Goal: Ask a question: Seek information or help from site administrators or community

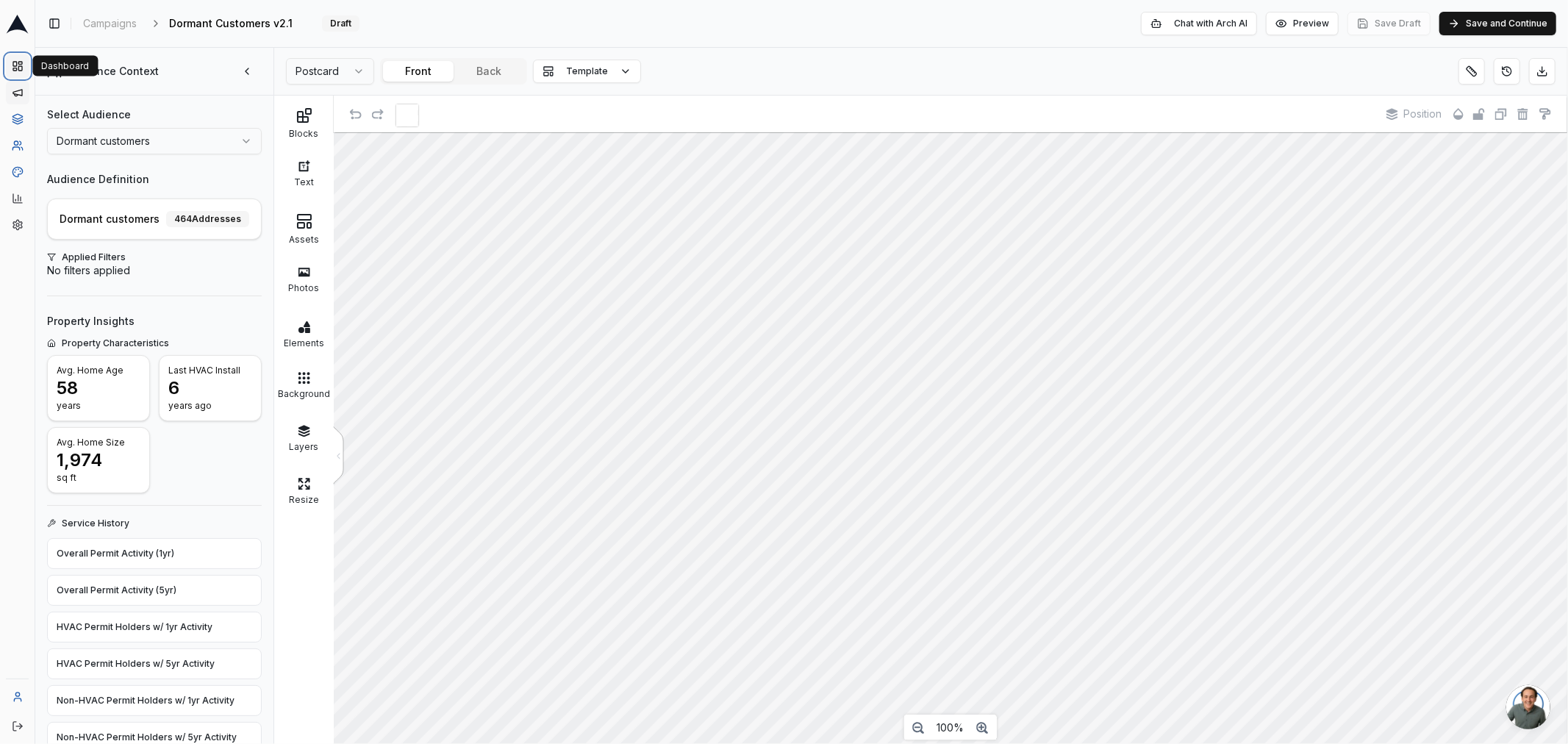
click at [20, 64] on rect at bounding box center [21, 63] width 4 height 2
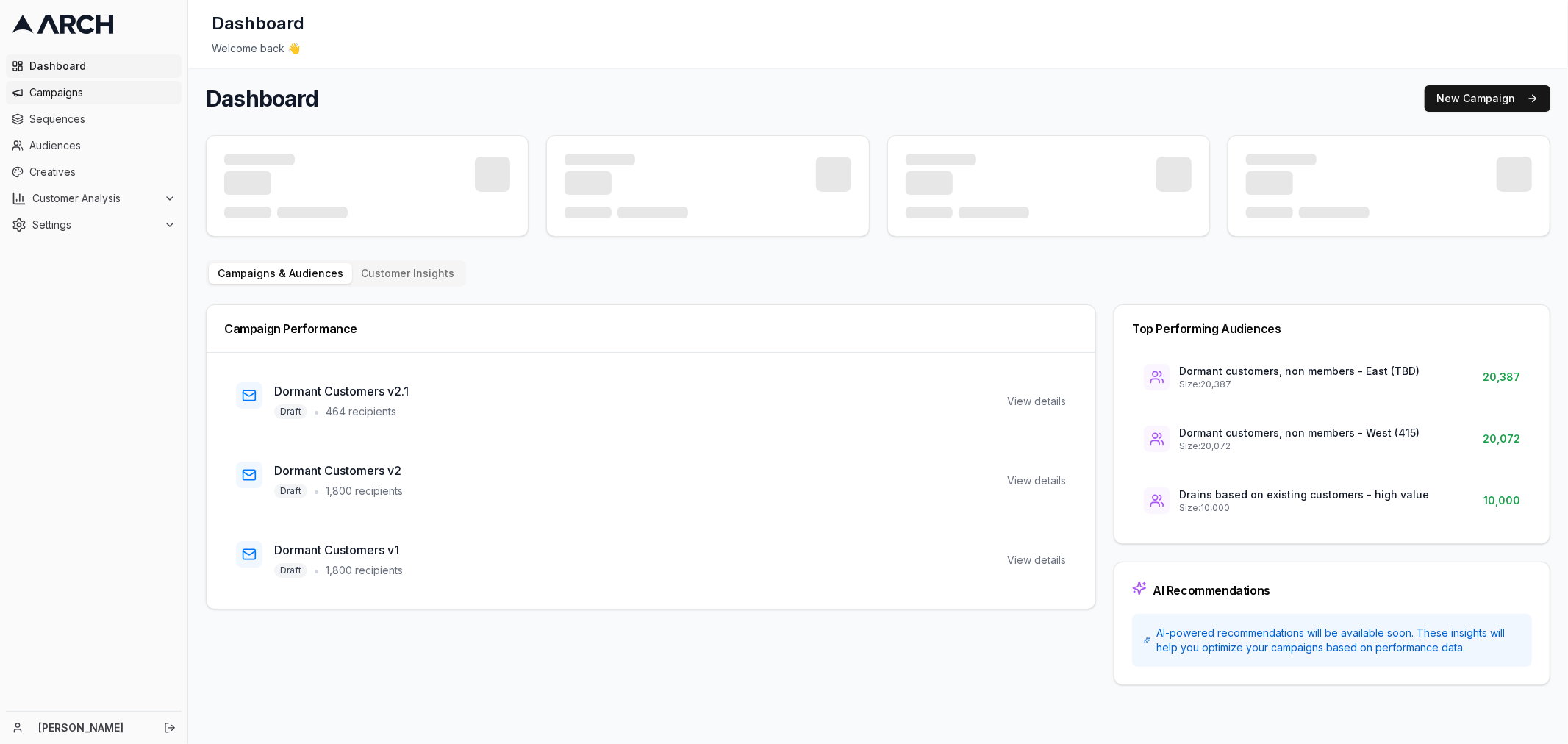
click at [44, 98] on span "Campaigns" at bounding box center [102, 92] width 146 height 15
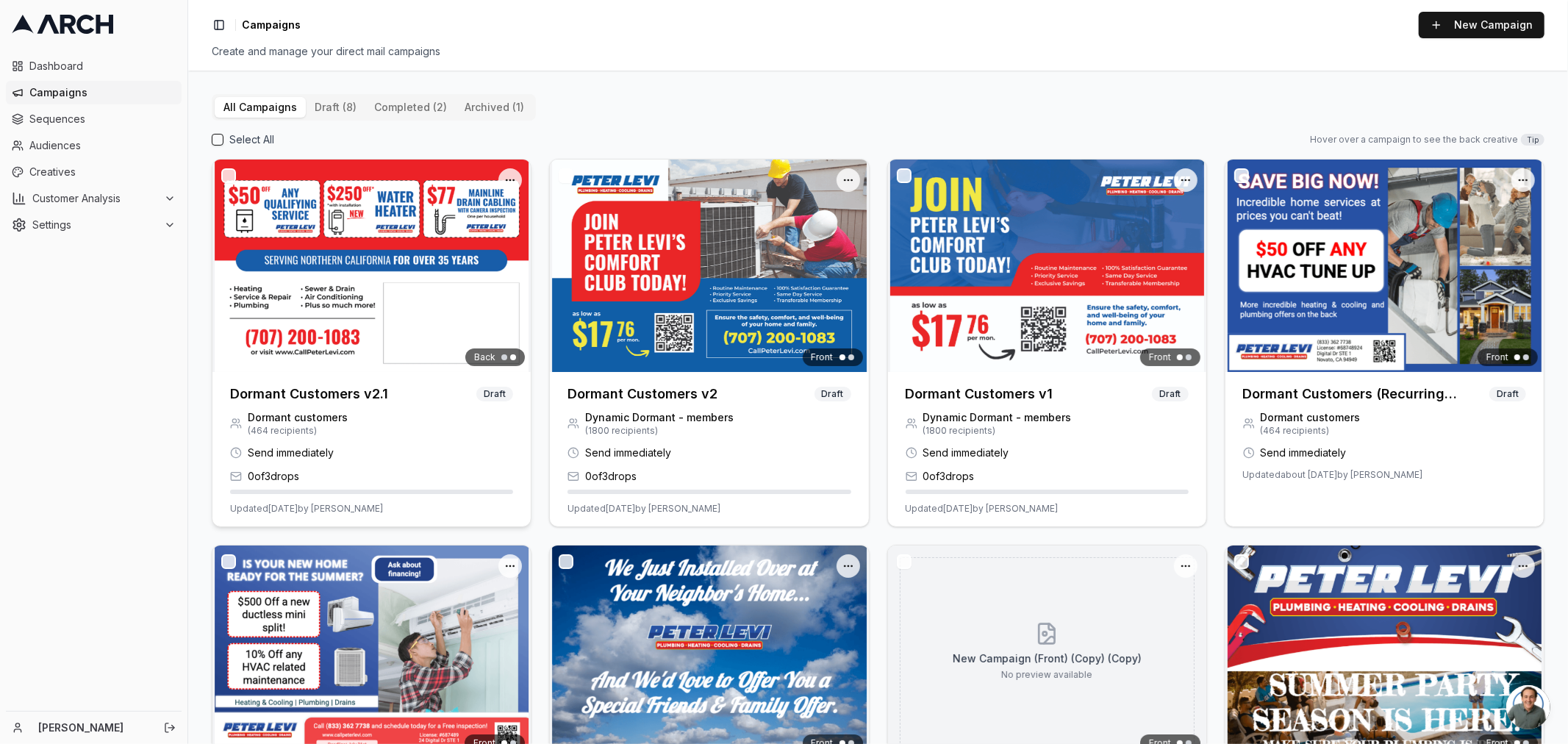
click at [363, 275] on img at bounding box center [372, 265] width 319 height 212
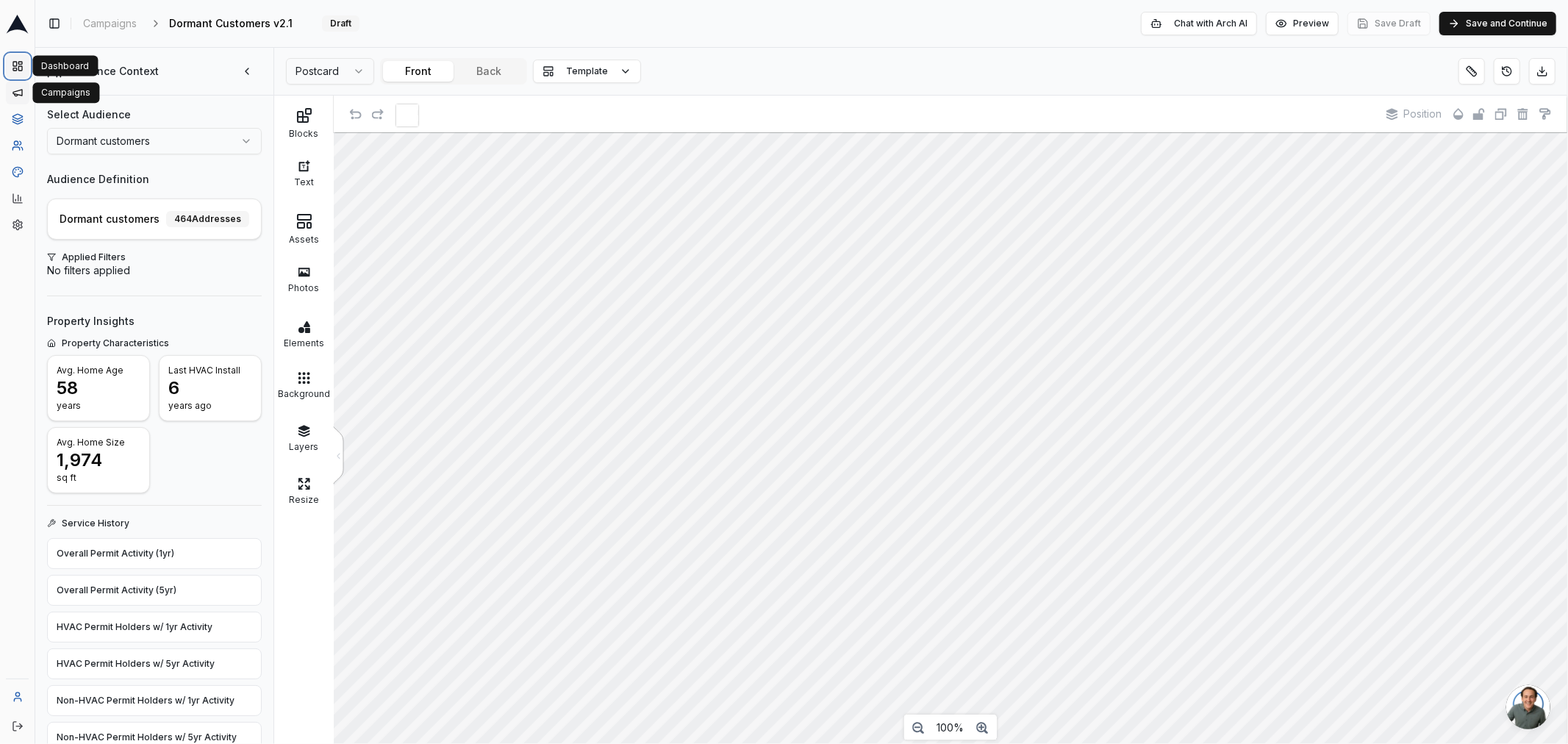
click at [19, 67] on rect at bounding box center [21, 68] width 4 height 4
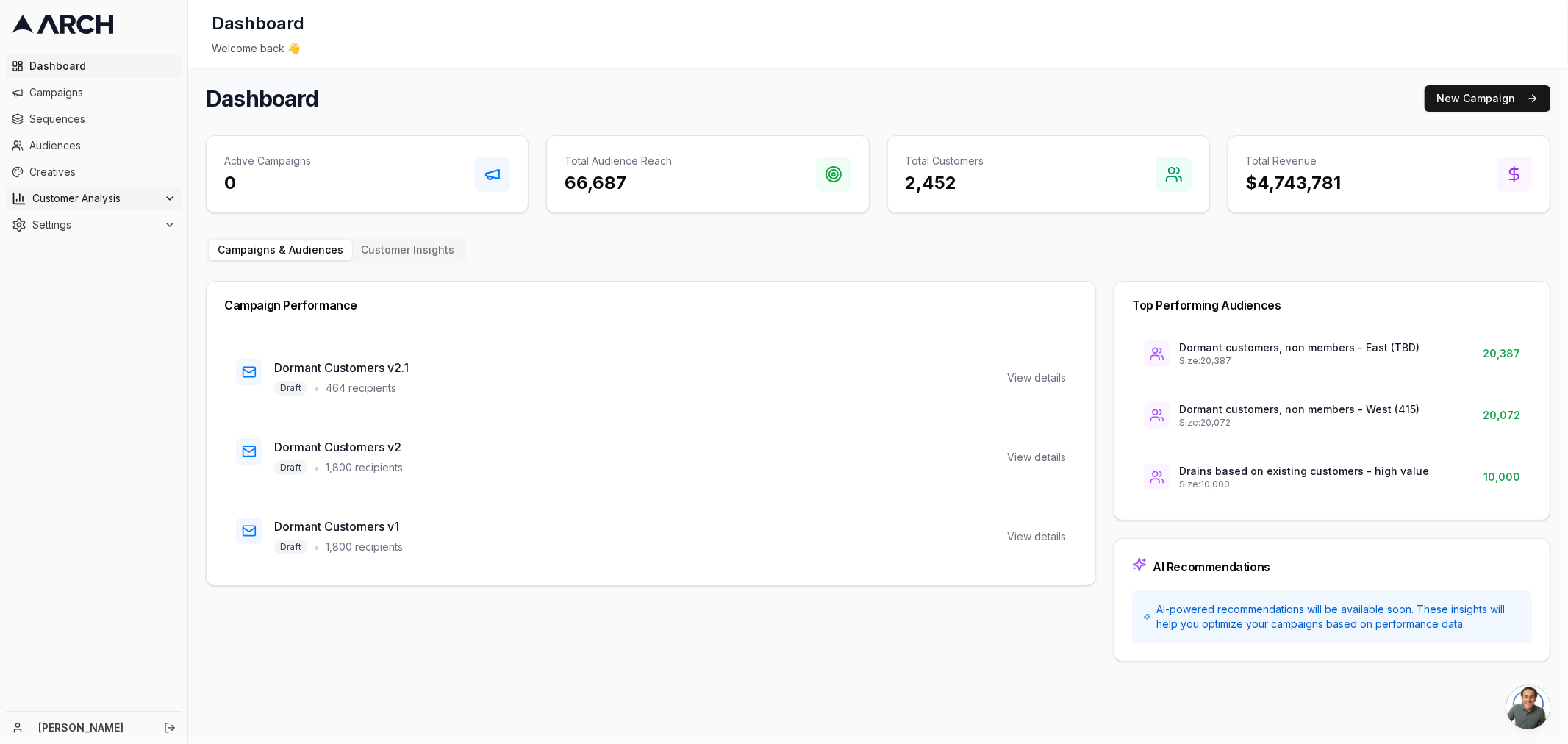
click at [65, 199] on span "Customer Analysis" at bounding box center [95, 198] width 126 height 15
click at [51, 114] on span "Sequences" at bounding box center [102, 119] width 146 height 15
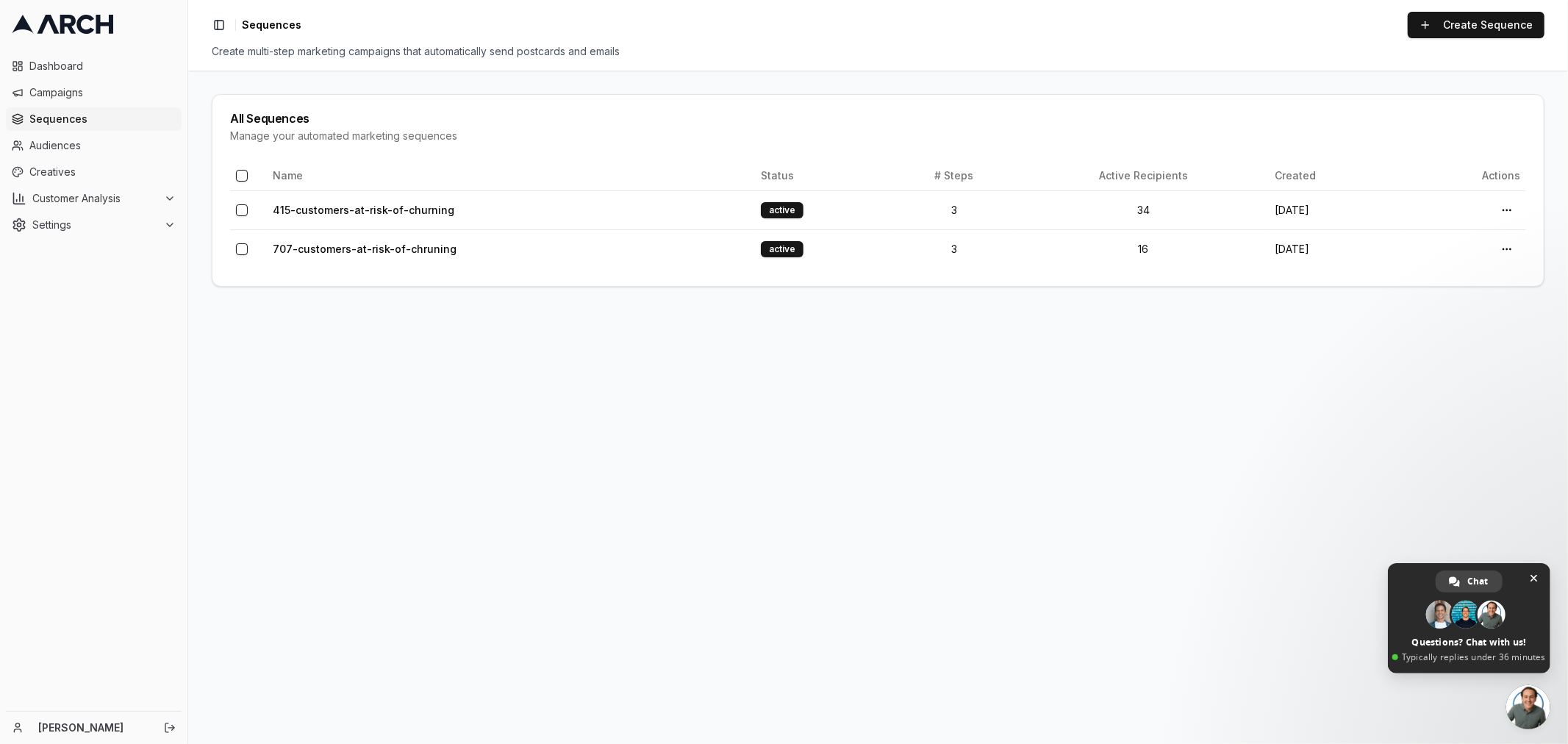
type textarea "hey guys. Can you please confirm that as of this morning, it looks like 50 peop…"
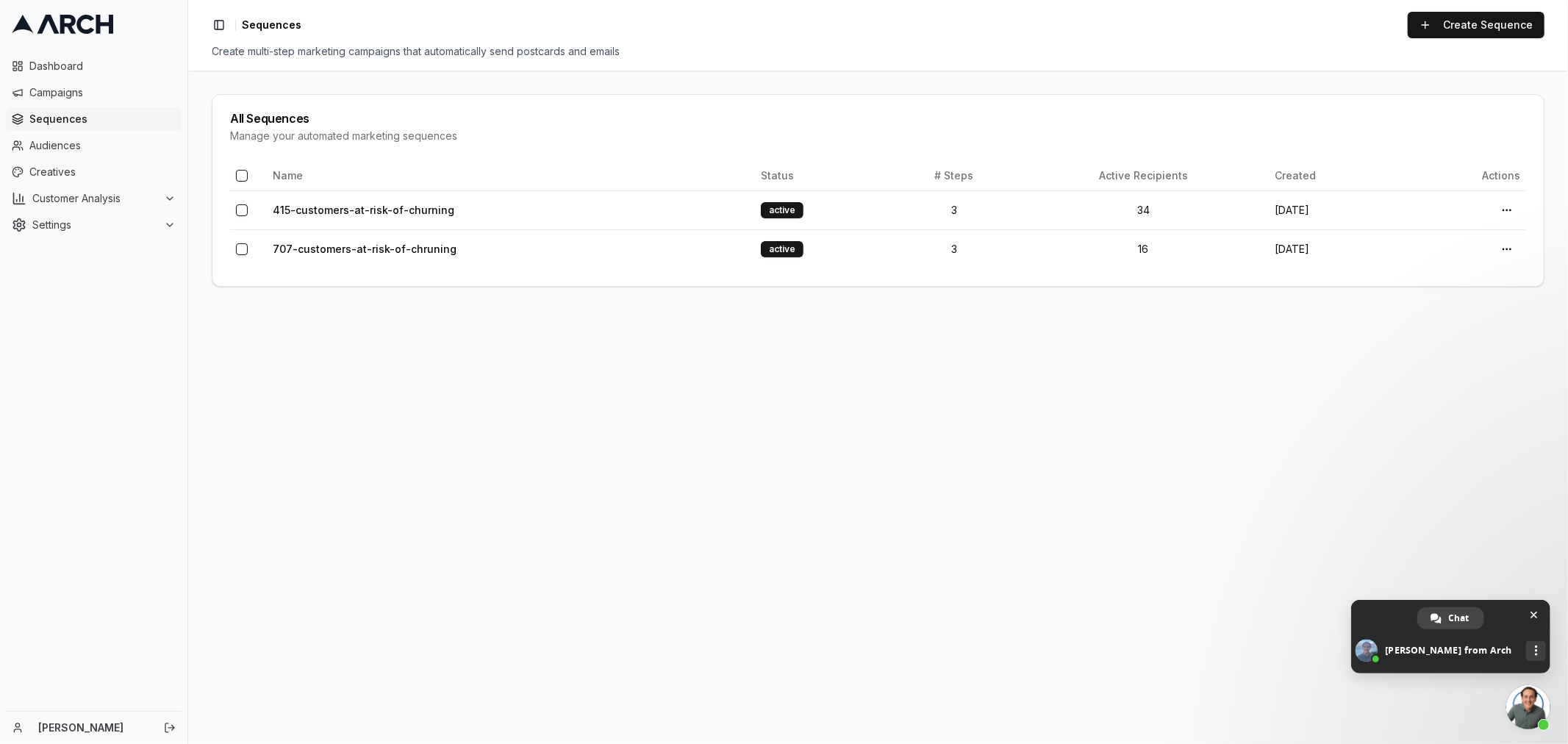
type textarea "okay. thanks."
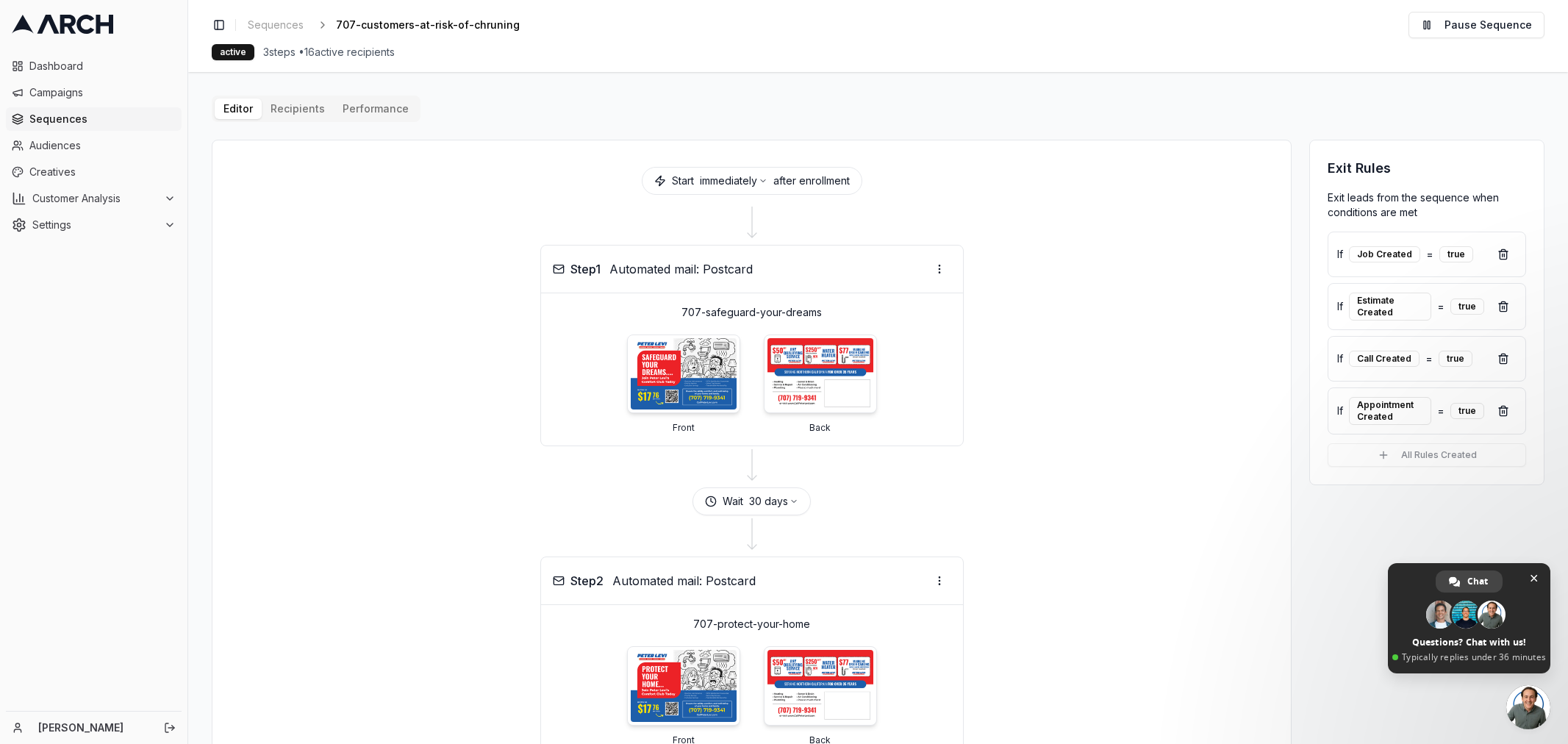
type textarea "hey guys. Can you please confirm that as of this morning, it looks like 50 peop…"
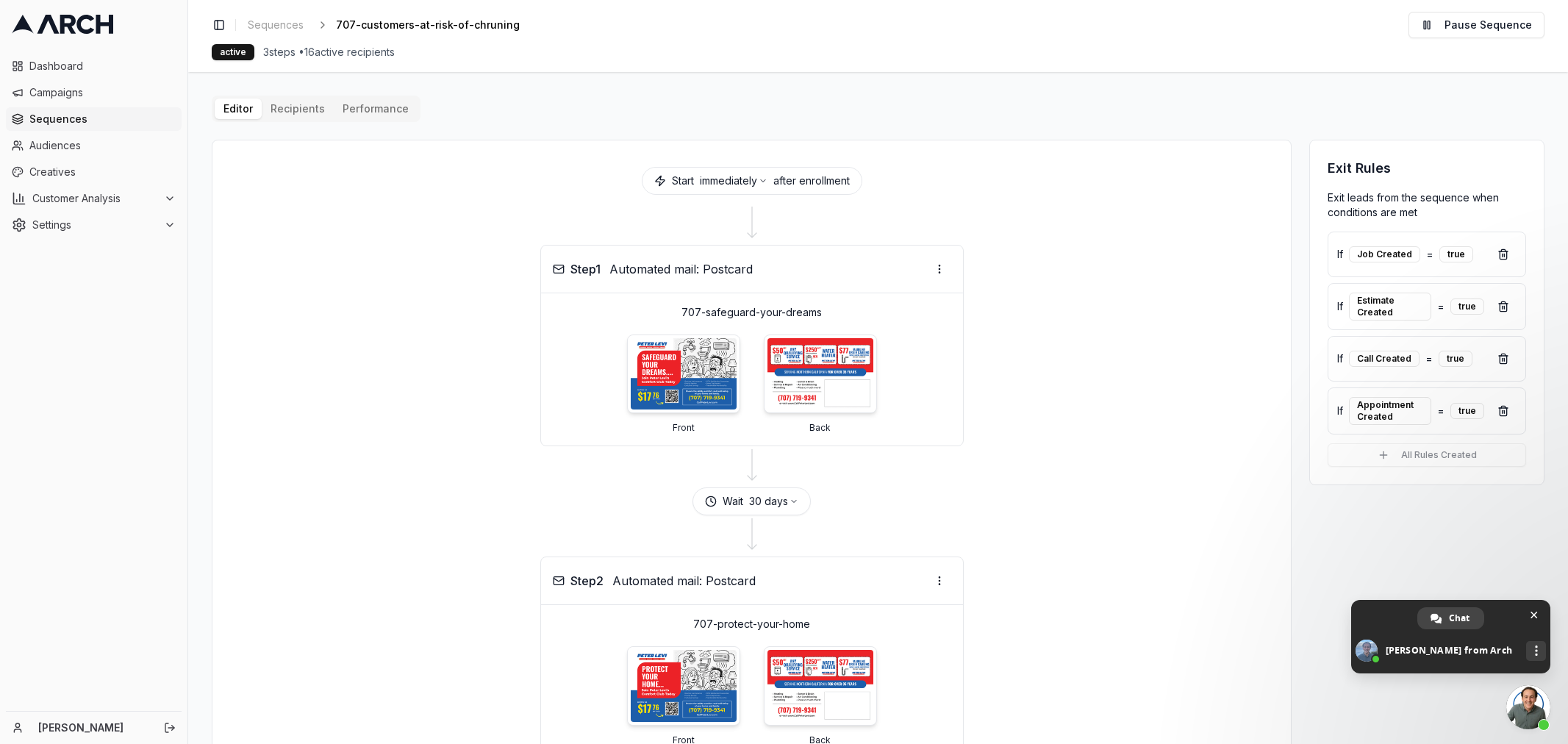
type textarea "okay. thanks."
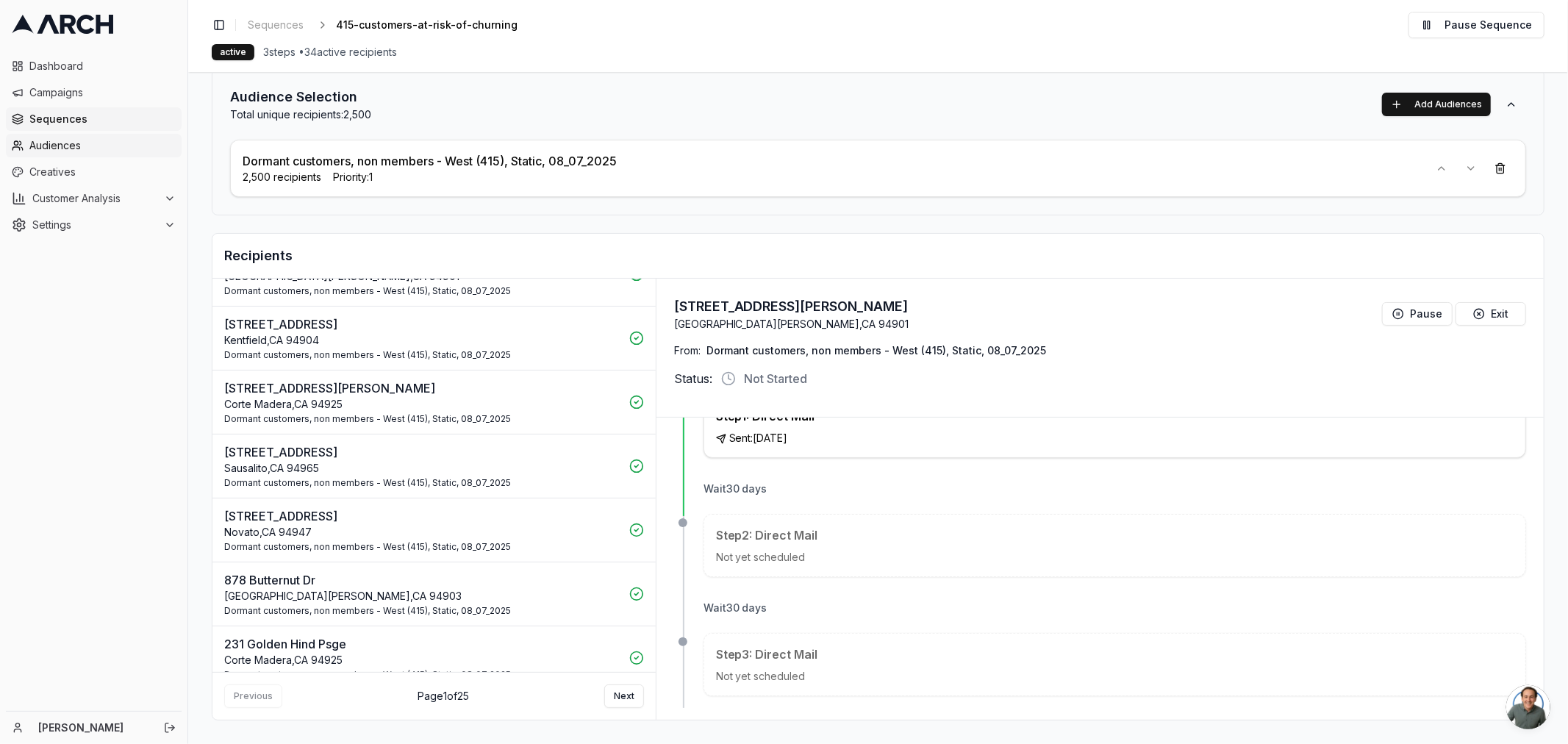
scroll to position [1027, 0]
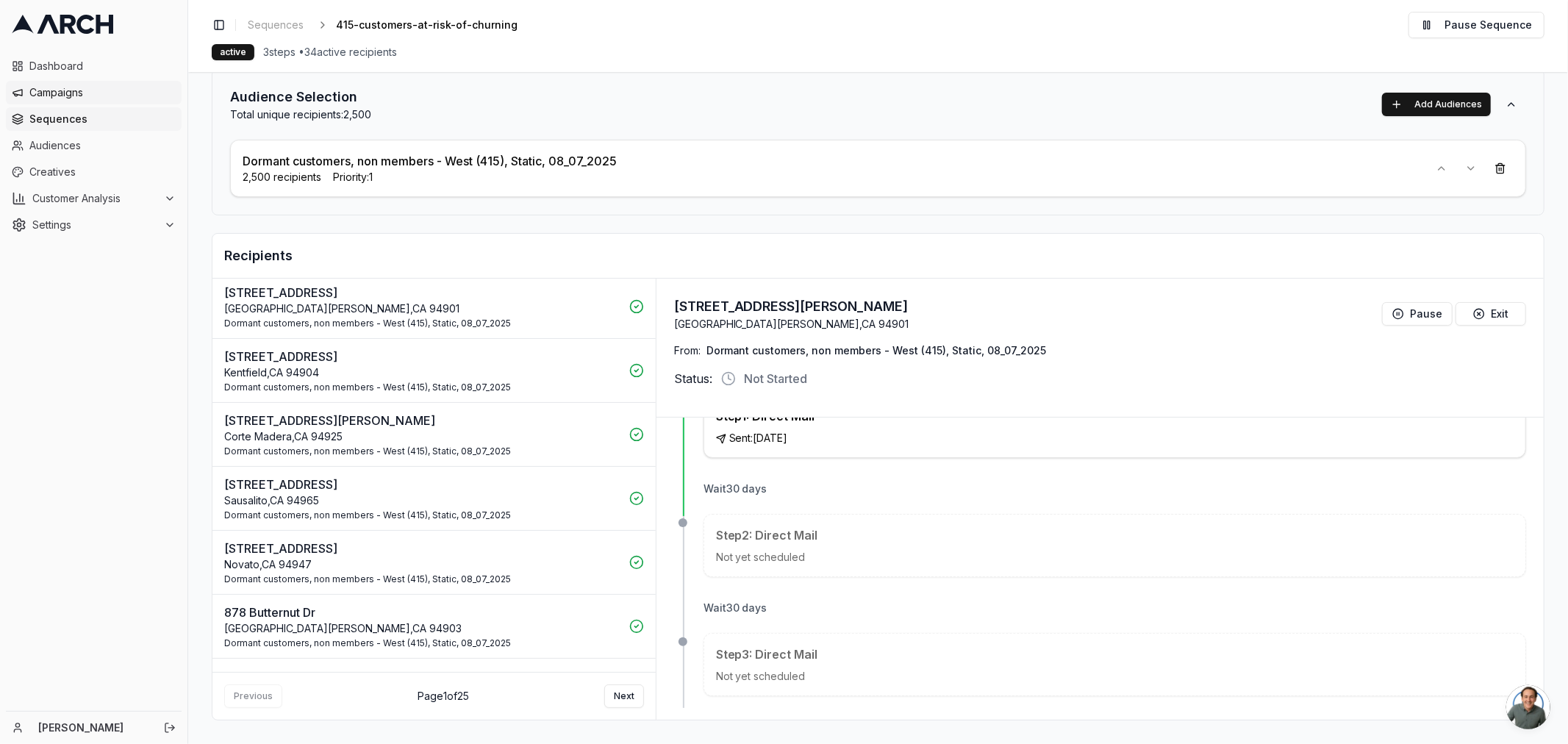
click at [55, 86] on span "Campaigns" at bounding box center [102, 92] width 146 height 15
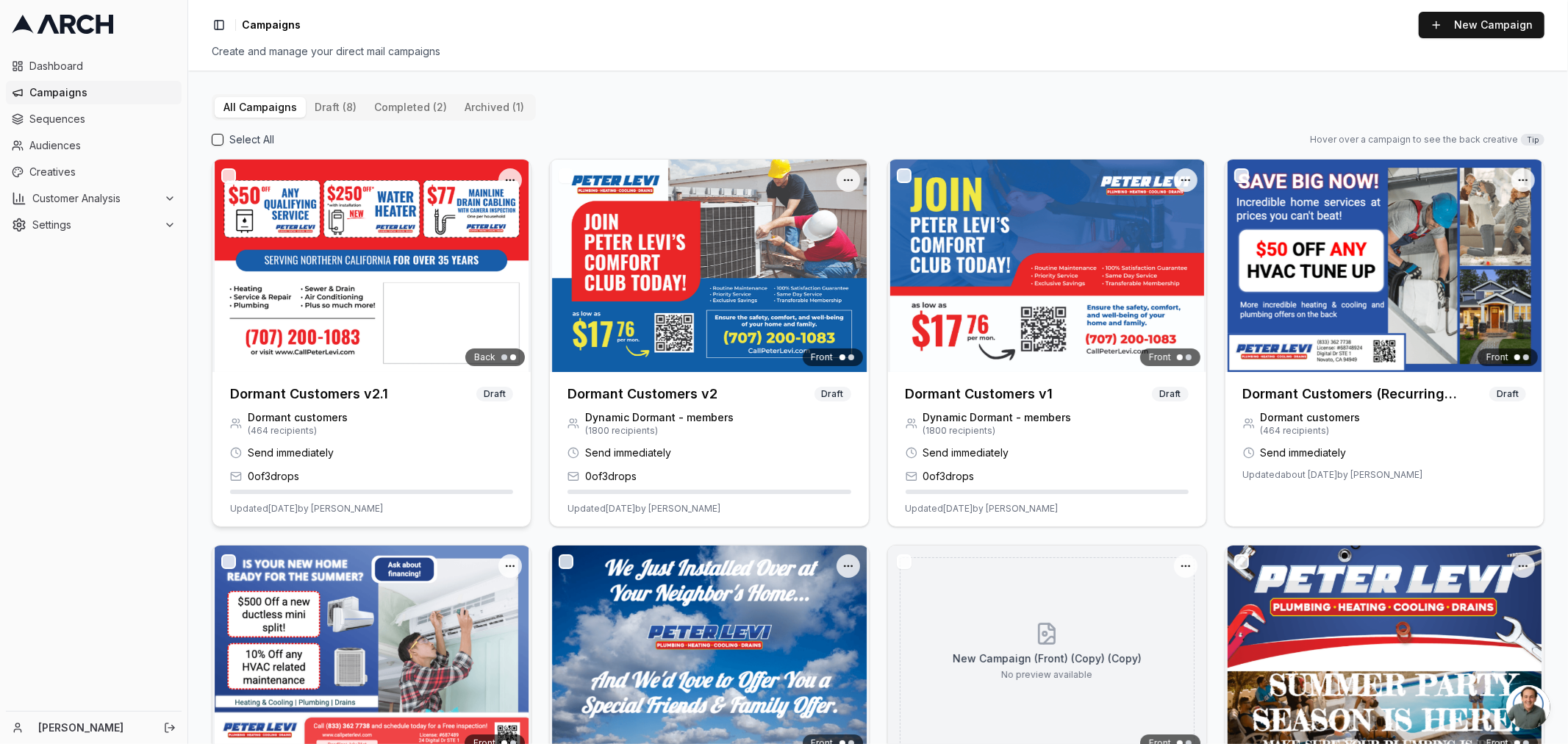
click at [304, 290] on img at bounding box center [372, 265] width 319 height 212
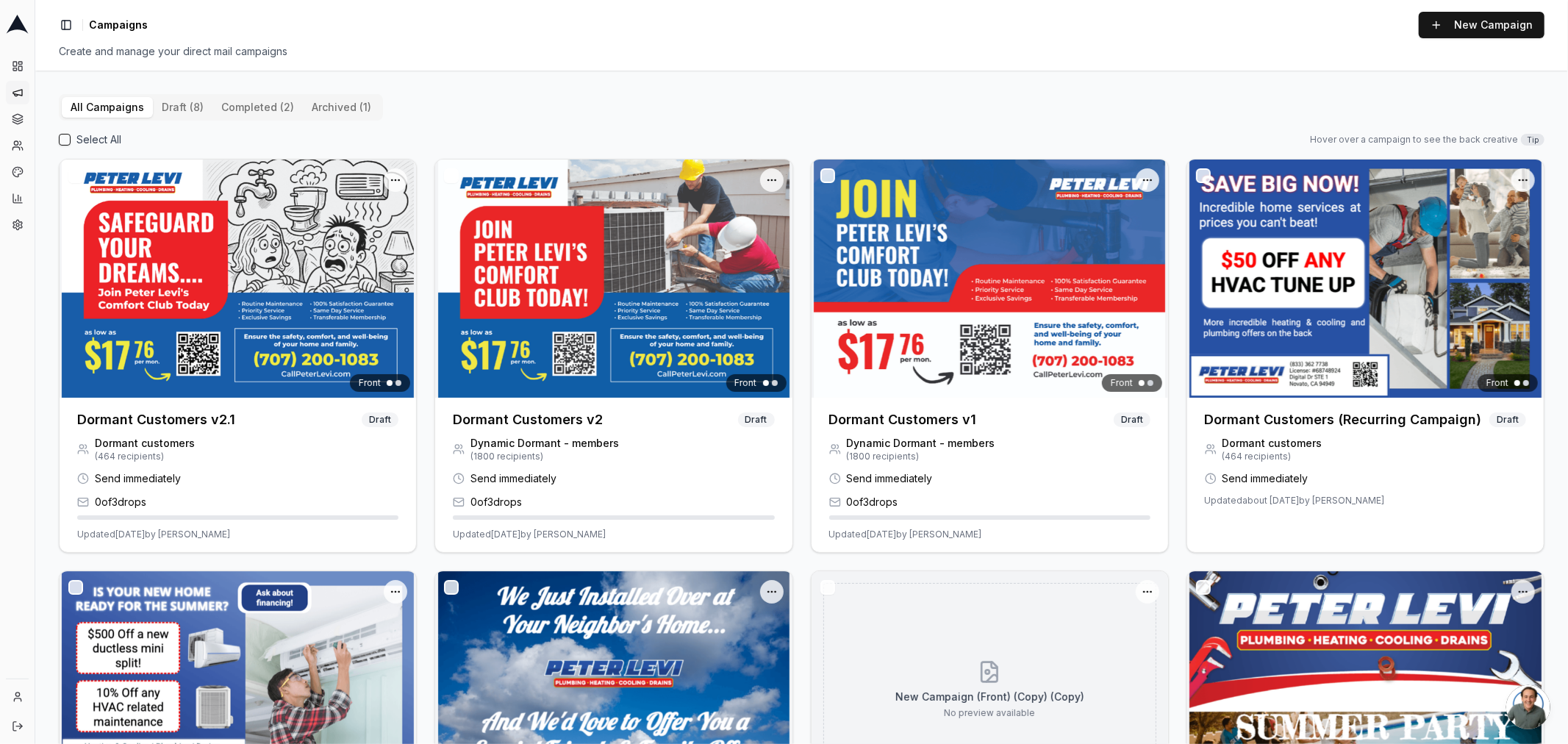
click at [16, 91] on icon at bounding box center [17, 92] width 9 height 6
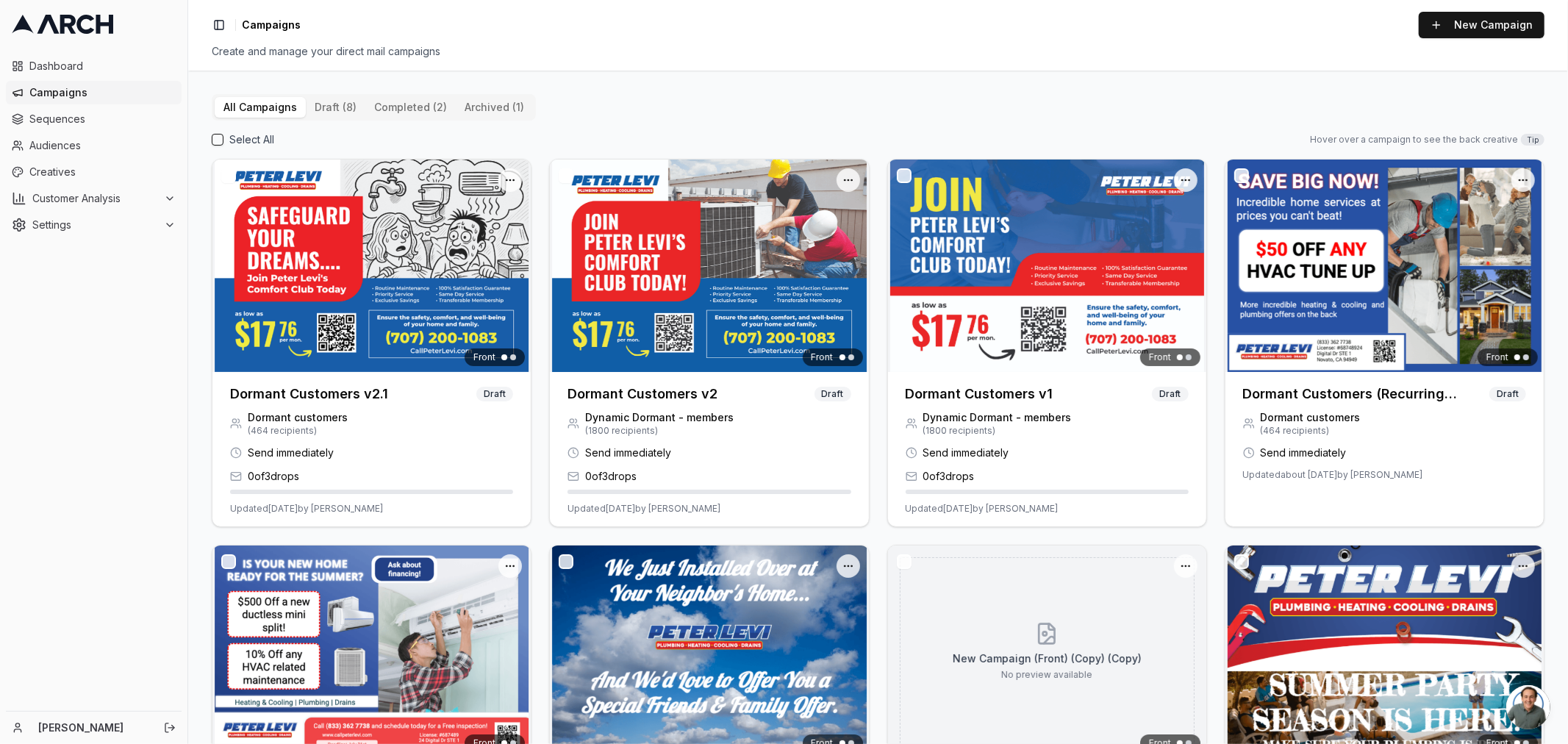
click at [30, 94] on span "Campaigns" at bounding box center [102, 92] width 146 height 15
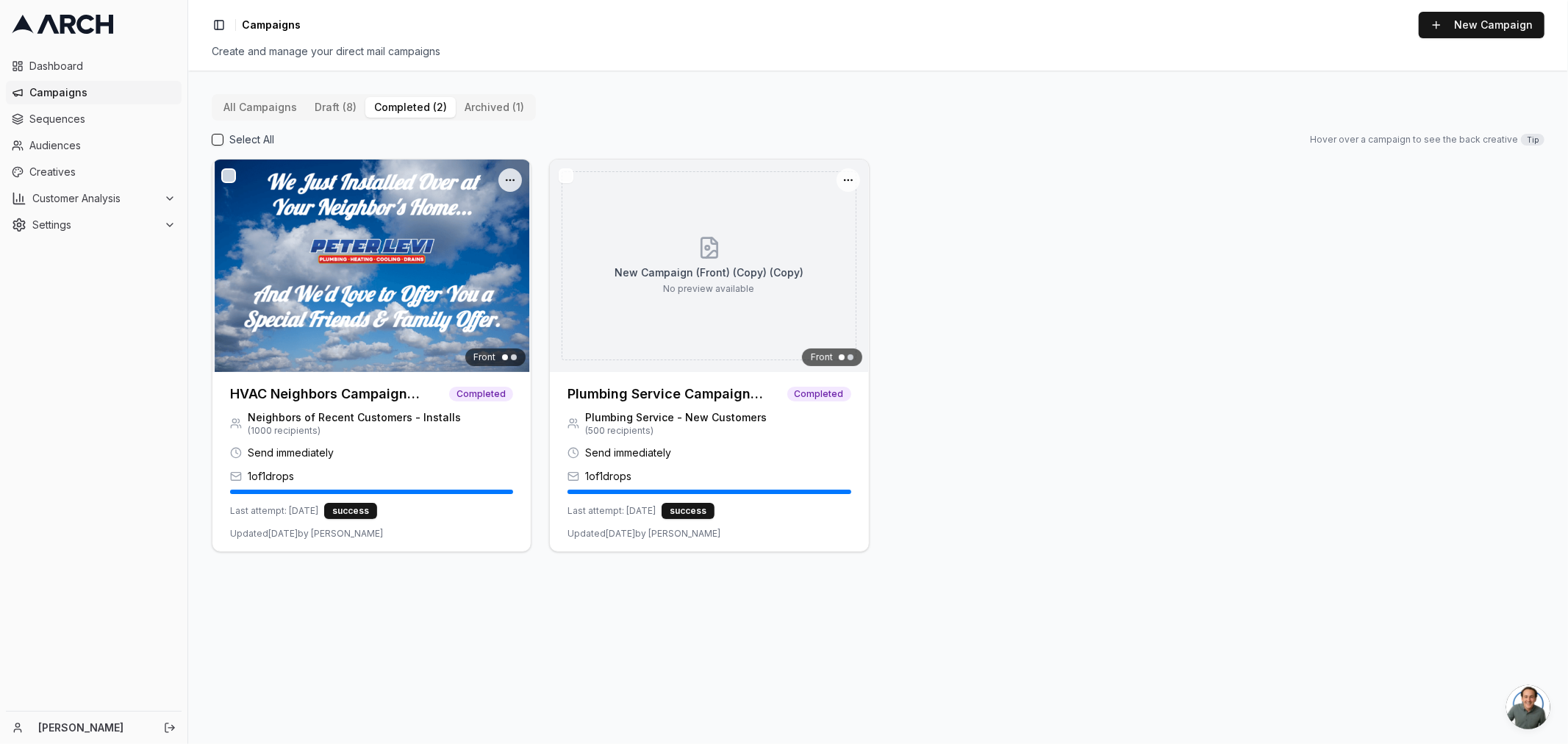
click at [403, 110] on button "completed (2)" at bounding box center [411, 107] width 90 height 21
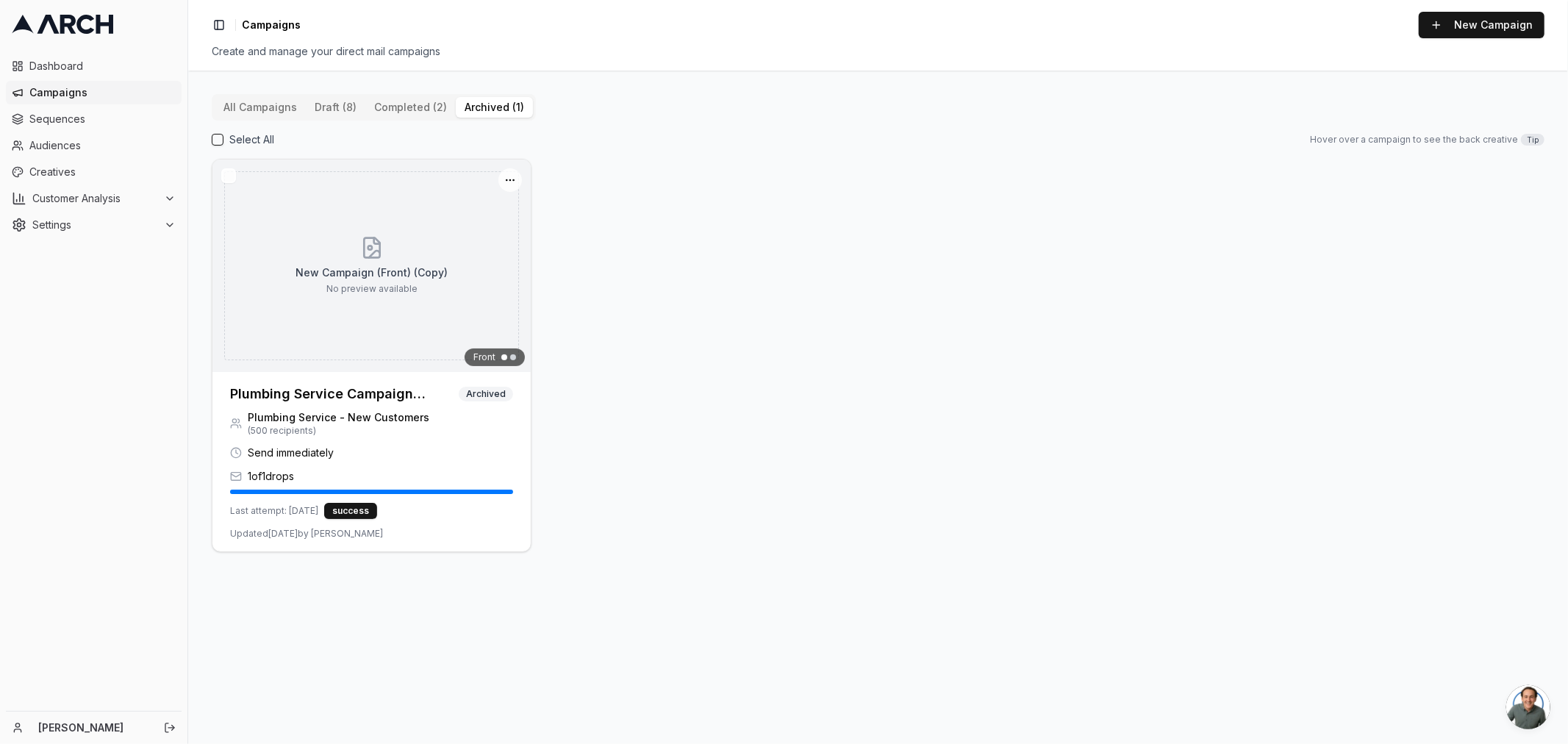
click at [476, 103] on button "archived (1)" at bounding box center [494, 107] width 78 height 21
click at [238, 95] on div "All Campaigns draft (8) completed (2) archived (1)" at bounding box center [374, 107] width 324 height 27
click at [266, 105] on button "All Campaigns" at bounding box center [260, 107] width 91 height 21
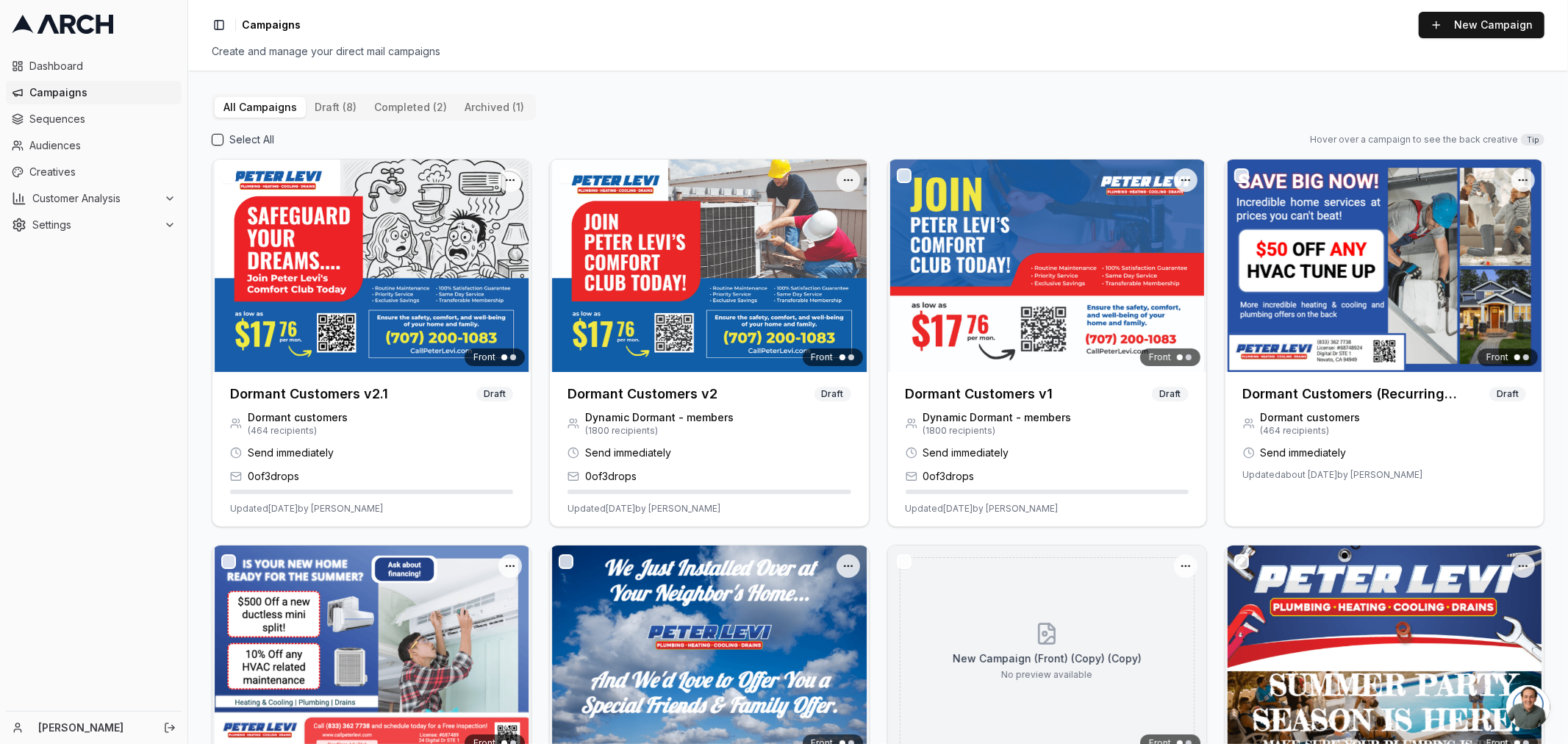
click at [266, 107] on button "All Campaigns" at bounding box center [260, 107] width 91 height 21
click at [63, 113] on span "Sequences" at bounding box center [102, 119] width 146 height 15
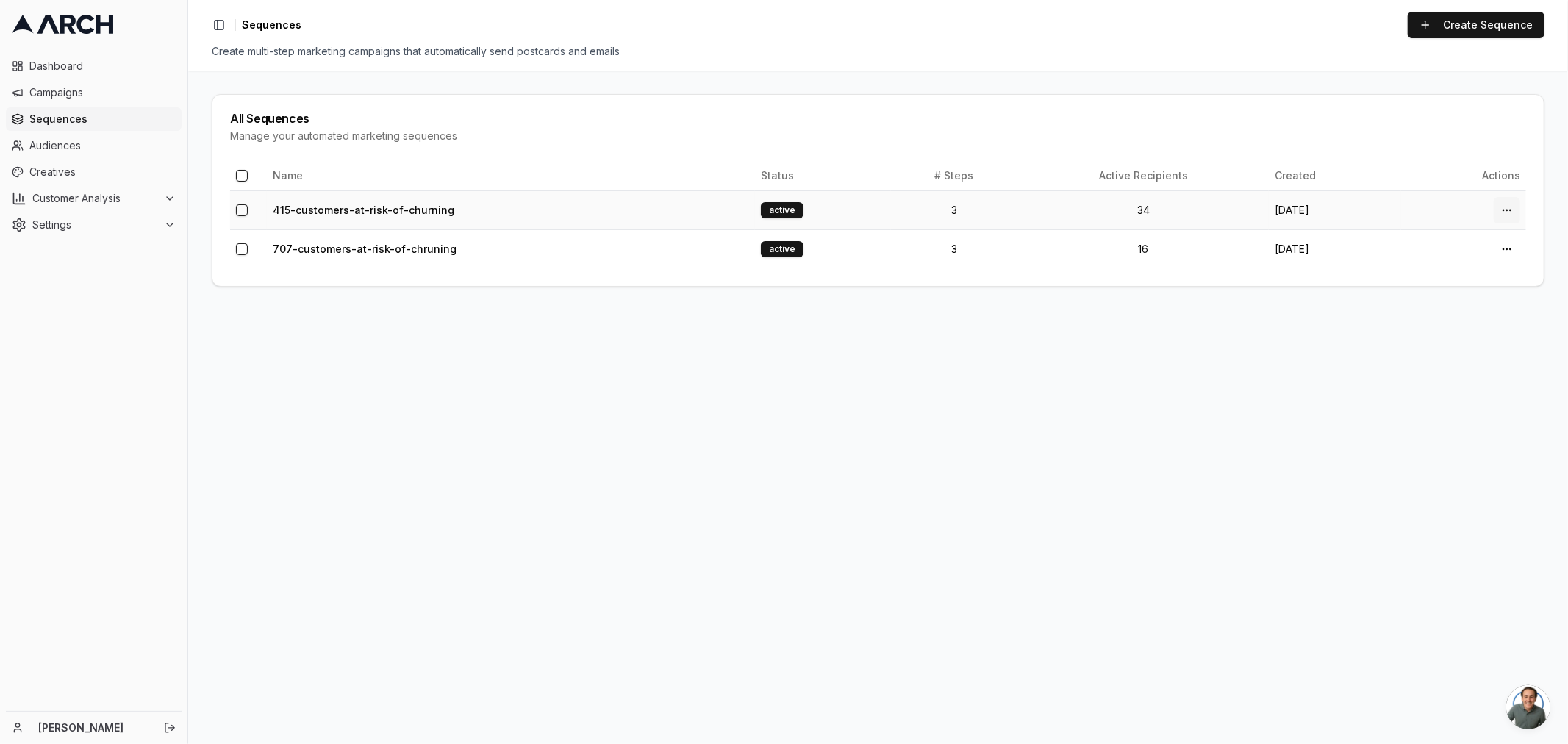
click at [1503, 205] on html "Dashboard Campaigns Sequences Audiences Creatives Customer Analysis Settings [P…" at bounding box center [784, 372] width 1568 height 744
click at [1451, 269] on div "View Details" at bounding box center [1474, 265] width 87 height 24
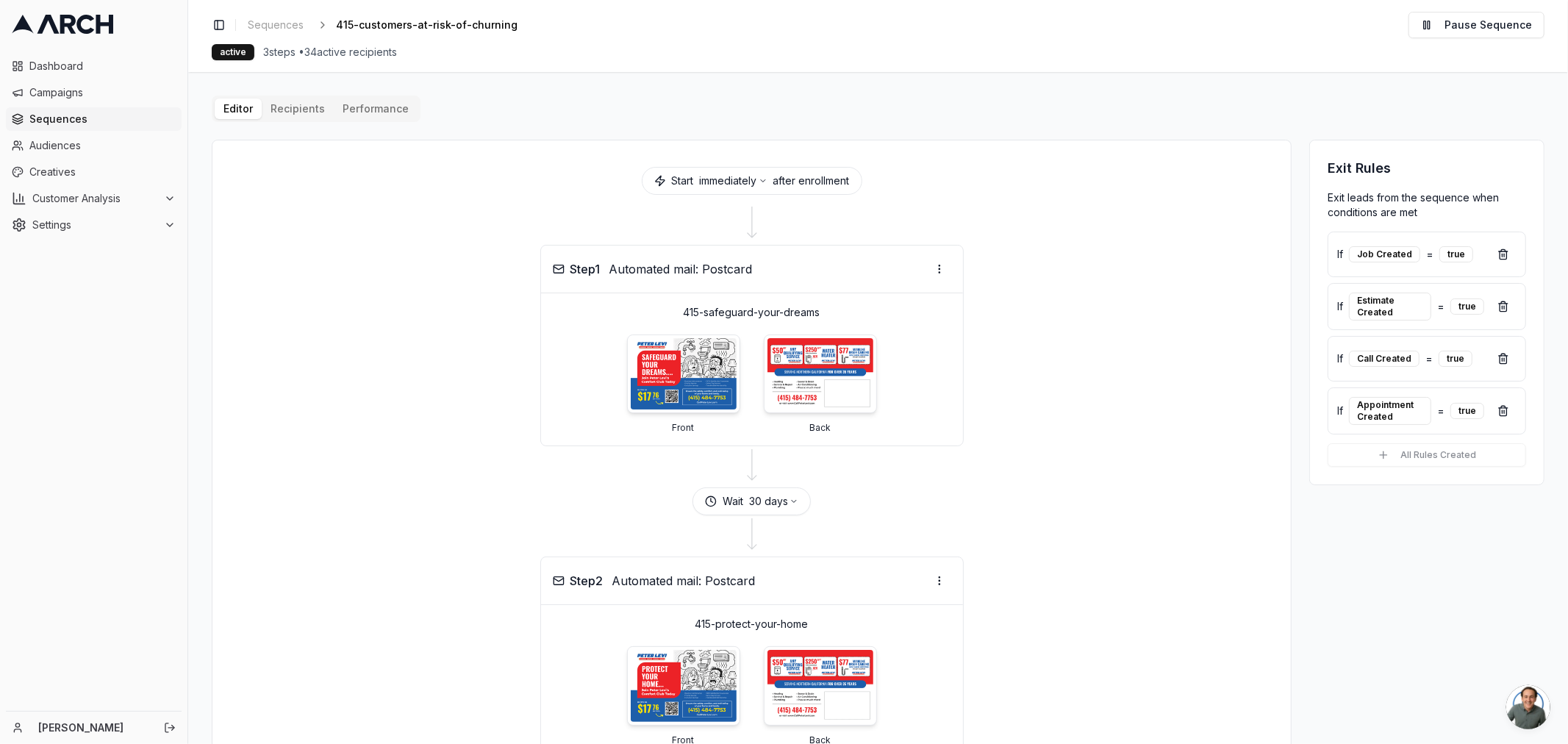
click at [351, 51] on span "3 steps • 34 active recipients" at bounding box center [330, 52] width 134 height 15
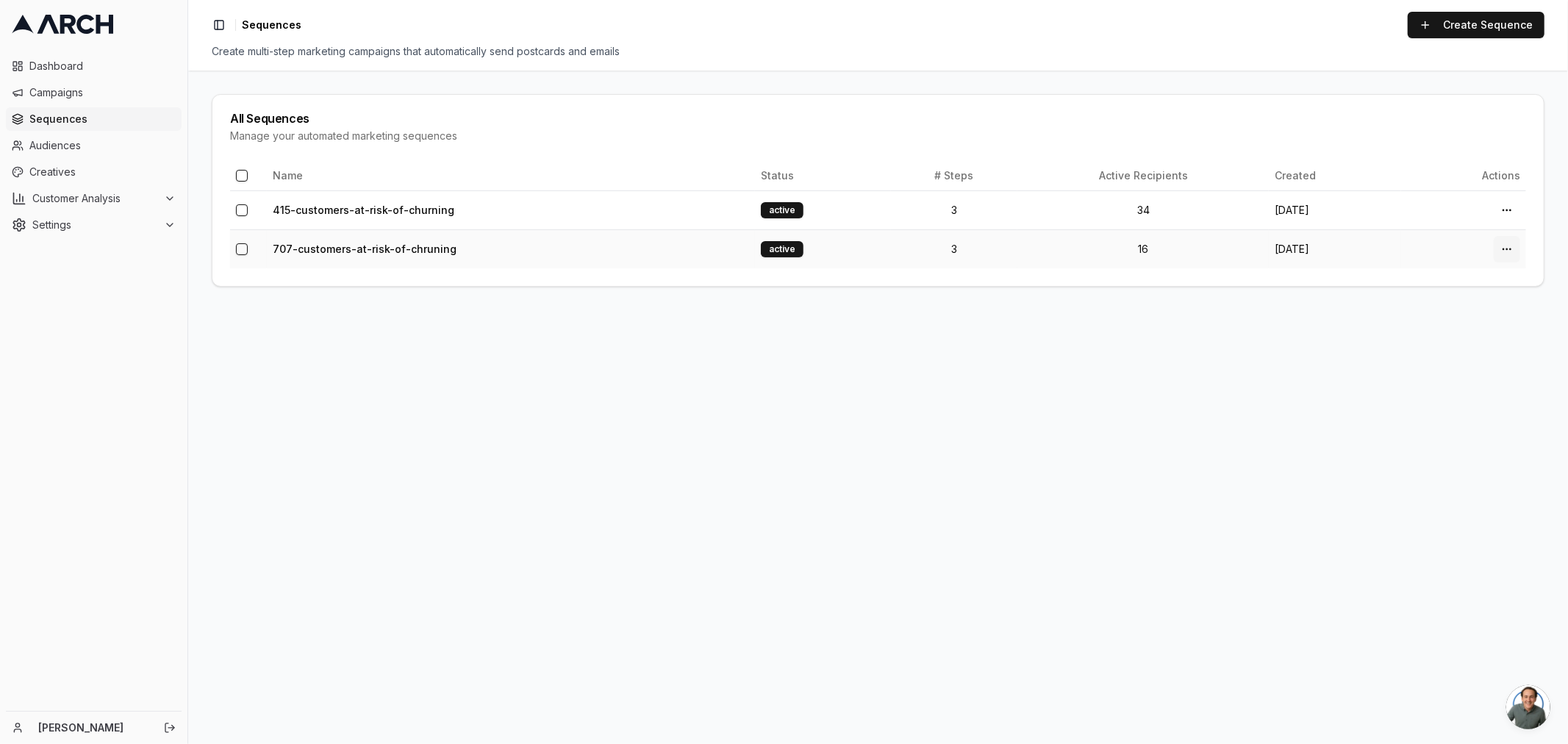
click at [1509, 253] on html "Dashboard Campaigns Sequences Audiences Creatives Customer Analysis Settings Da…" at bounding box center [784, 372] width 1568 height 744
click at [1445, 303] on div "View Details" at bounding box center [1474, 305] width 87 height 24
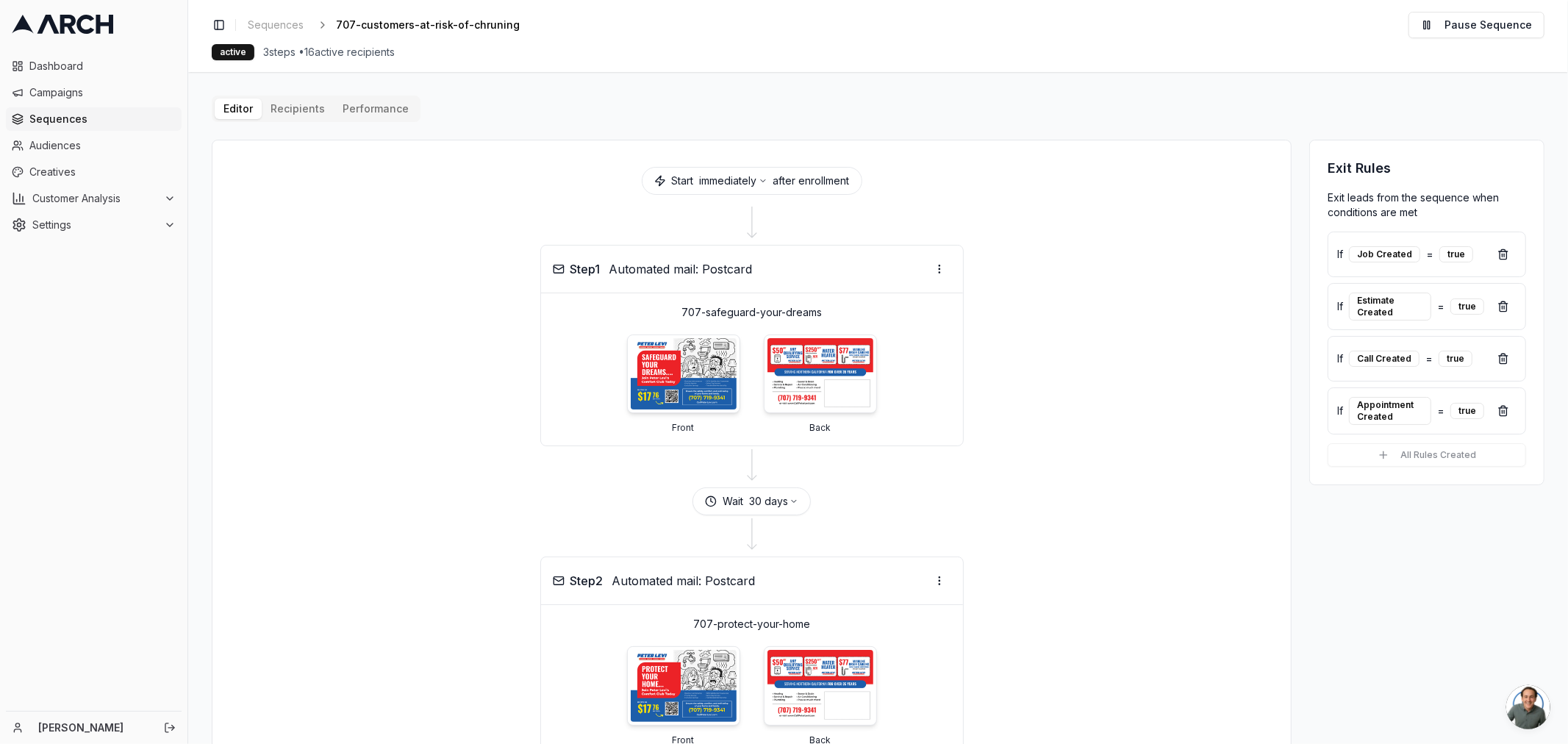
click at [1525, 697] on span "Open chat" at bounding box center [1528, 707] width 44 height 44
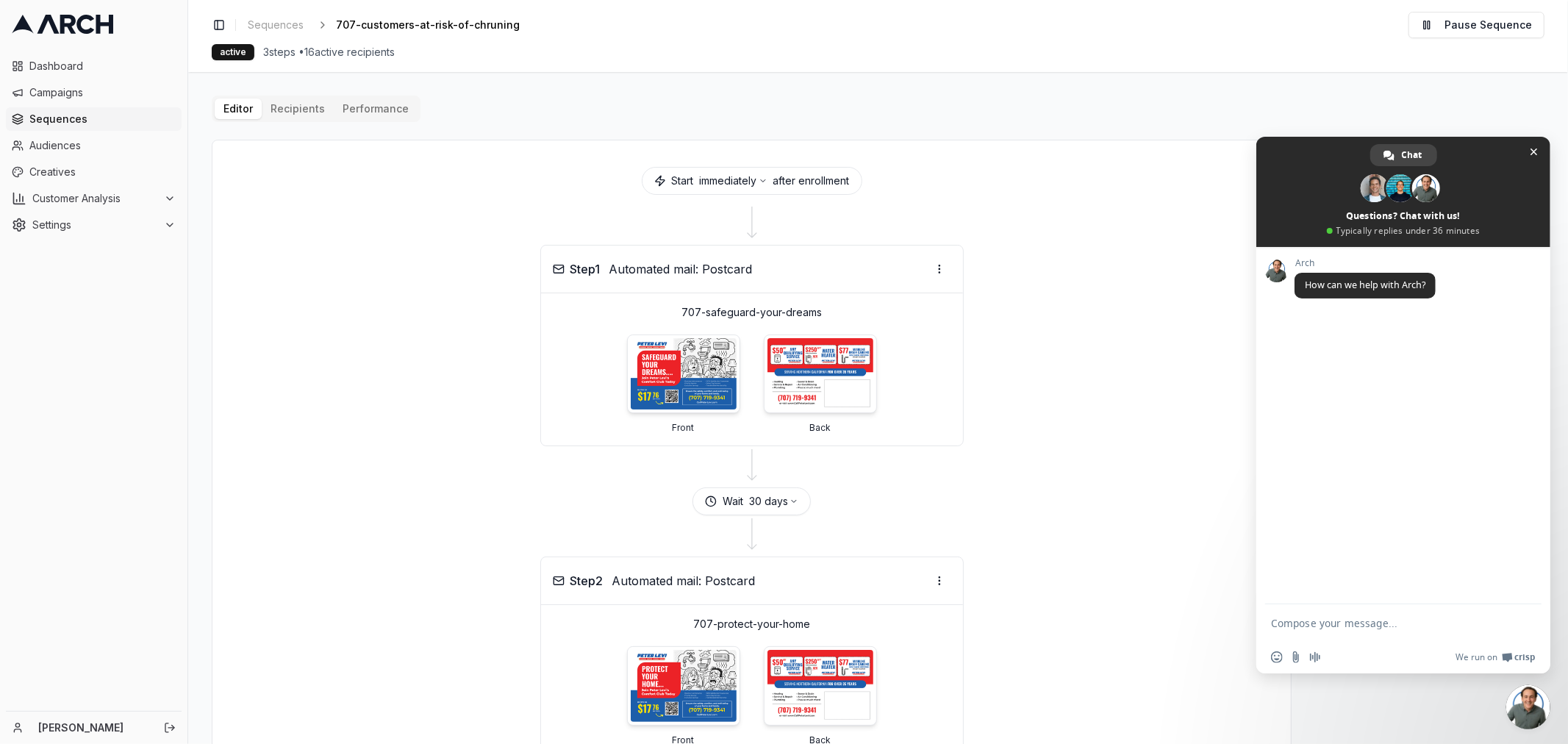
click at [1331, 618] on textarea "Compose your message..." at bounding box center [1388, 622] width 235 height 36
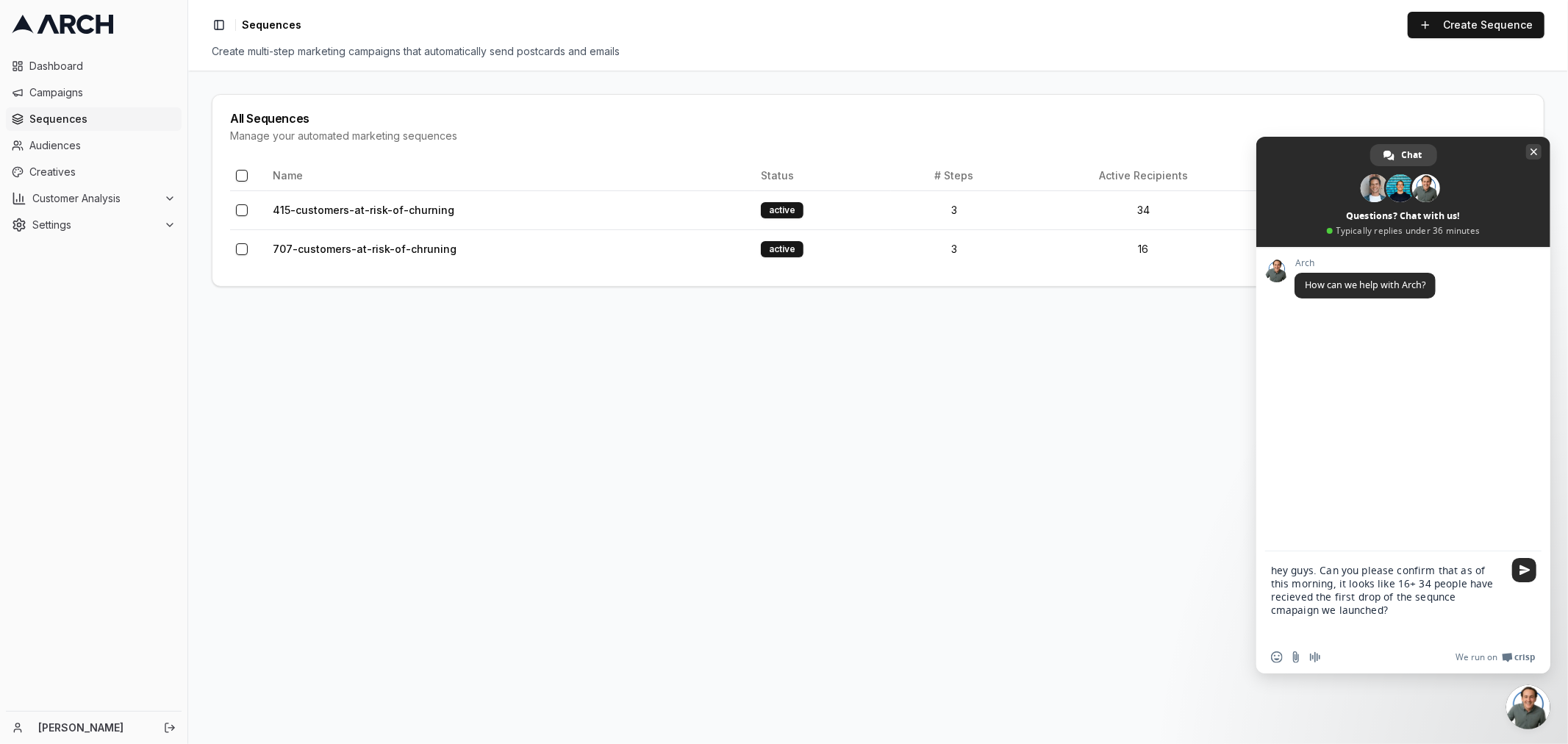
drag, startPoint x: 1278, startPoint y: 597, endPoint x: 1297, endPoint y: 241, distance: 356.5
click at [1297, 241] on span at bounding box center [1403, 192] width 294 height 110
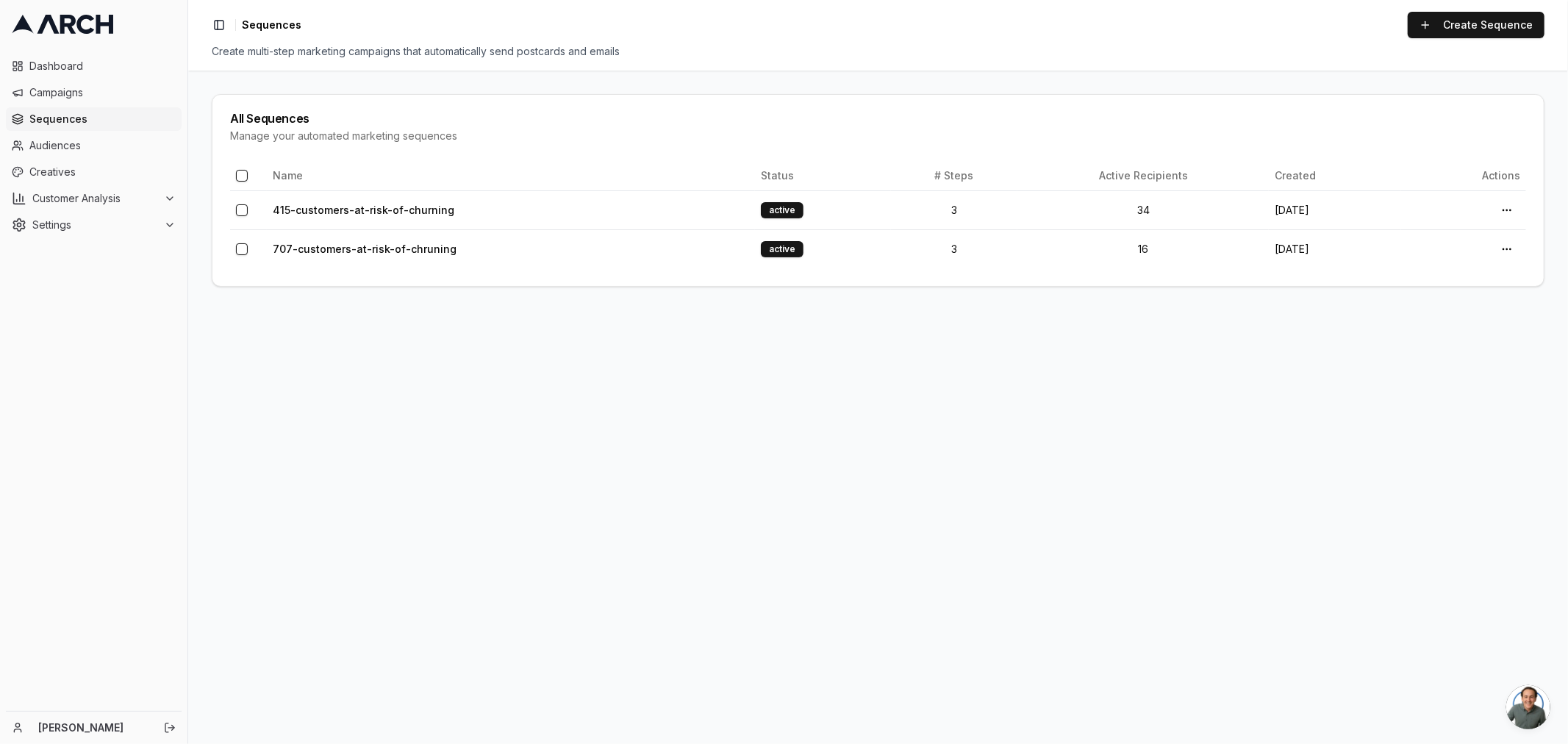
click at [1518, 704] on span "Open chat" at bounding box center [1528, 707] width 44 height 44
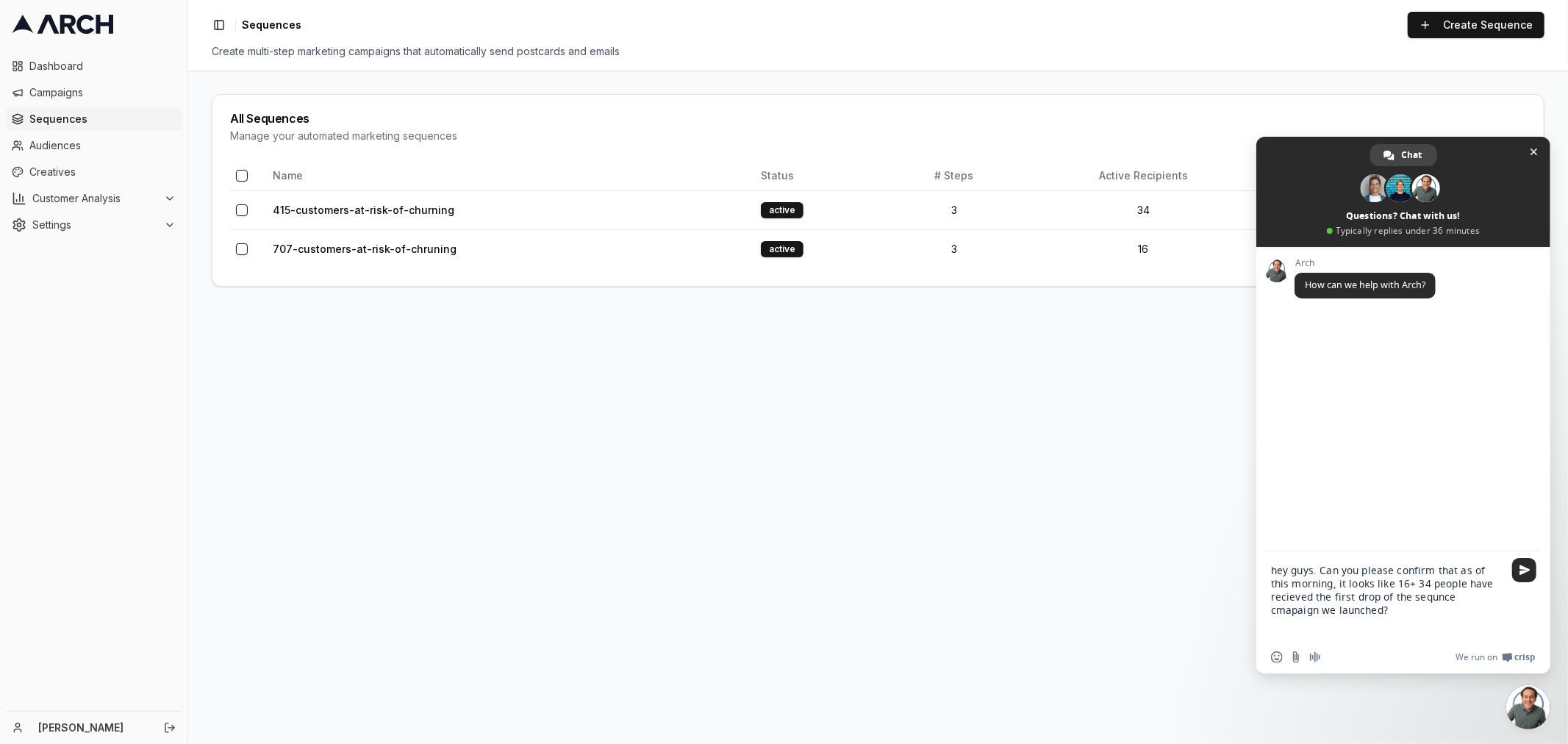
click at [1303, 603] on textarea "hey guys. Can you please confirm that as of this morning, it looks like 16+ 34 …" at bounding box center [1388, 596] width 235 height 89
click at [1407, 611] on textarea "hey guys. Can you please confirm that as of this morning, it looks like 16+ 34 …" at bounding box center [1388, 596] width 235 height 89
click at [1373, 585] on textarea "hey guys. Can you please confirm that as of this morning, it looks like 16+ 34 …" at bounding box center [1388, 596] width 235 height 89
drag, startPoint x: 1420, startPoint y: 583, endPoint x: 1390, endPoint y: 587, distance: 30.3
click at [1390, 587] on textarea "hey guys. Can you please confirm that as of this morning, it looks like 5016+ 3…" at bounding box center [1388, 596] width 235 height 89
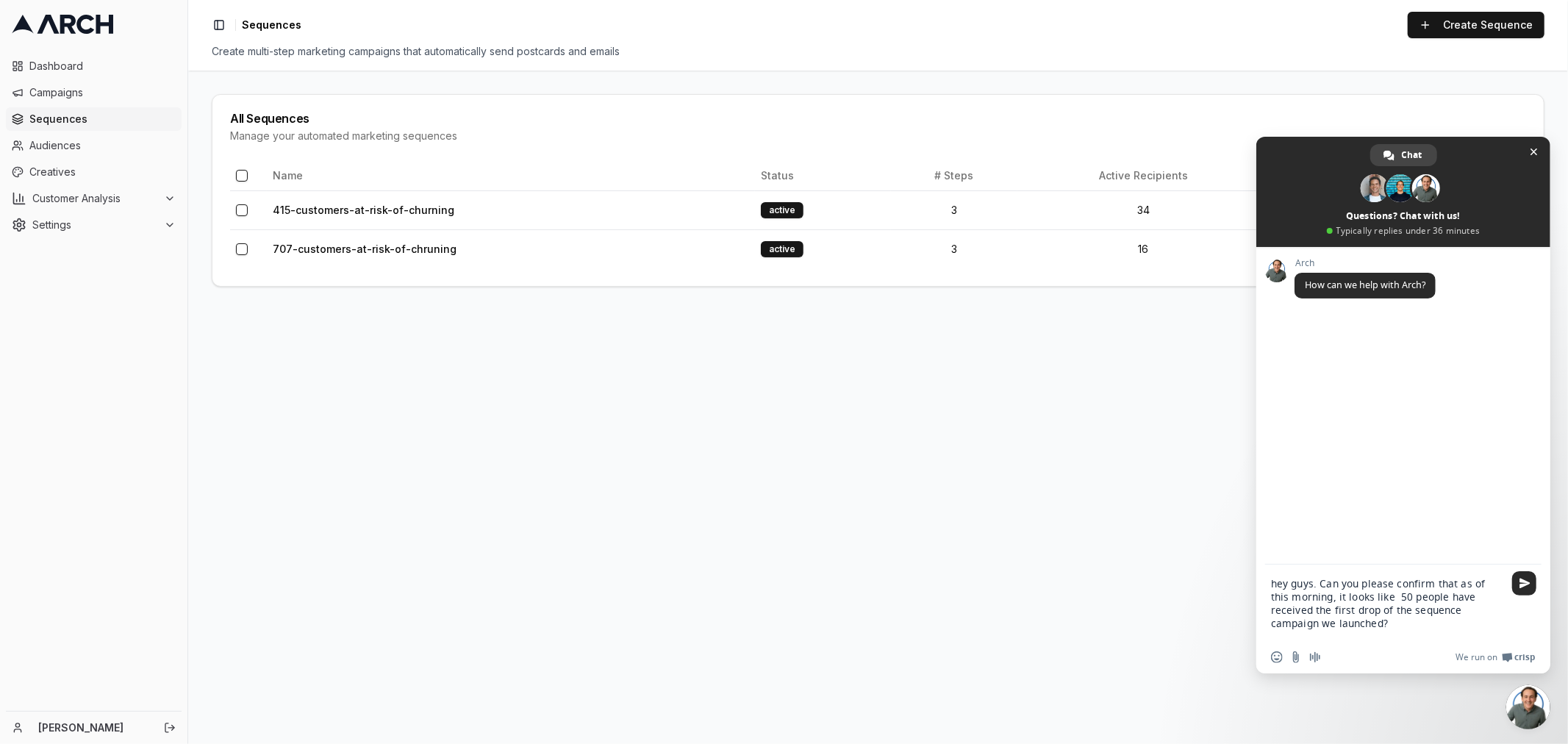
click at [1423, 601] on textarea "hey guys. Can you please confirm that as of this morning, it looks like 50 peop…" at bounding box center [1388, 602] width 235 height 77
paste textarea "16+ 34"
type textarea "hey guys. Can you please confirm that as of this morning, it looks like 50 peop…"
click at [1522, 563] on span "Send" at bounding box center [1524, 570] width 25 height 25
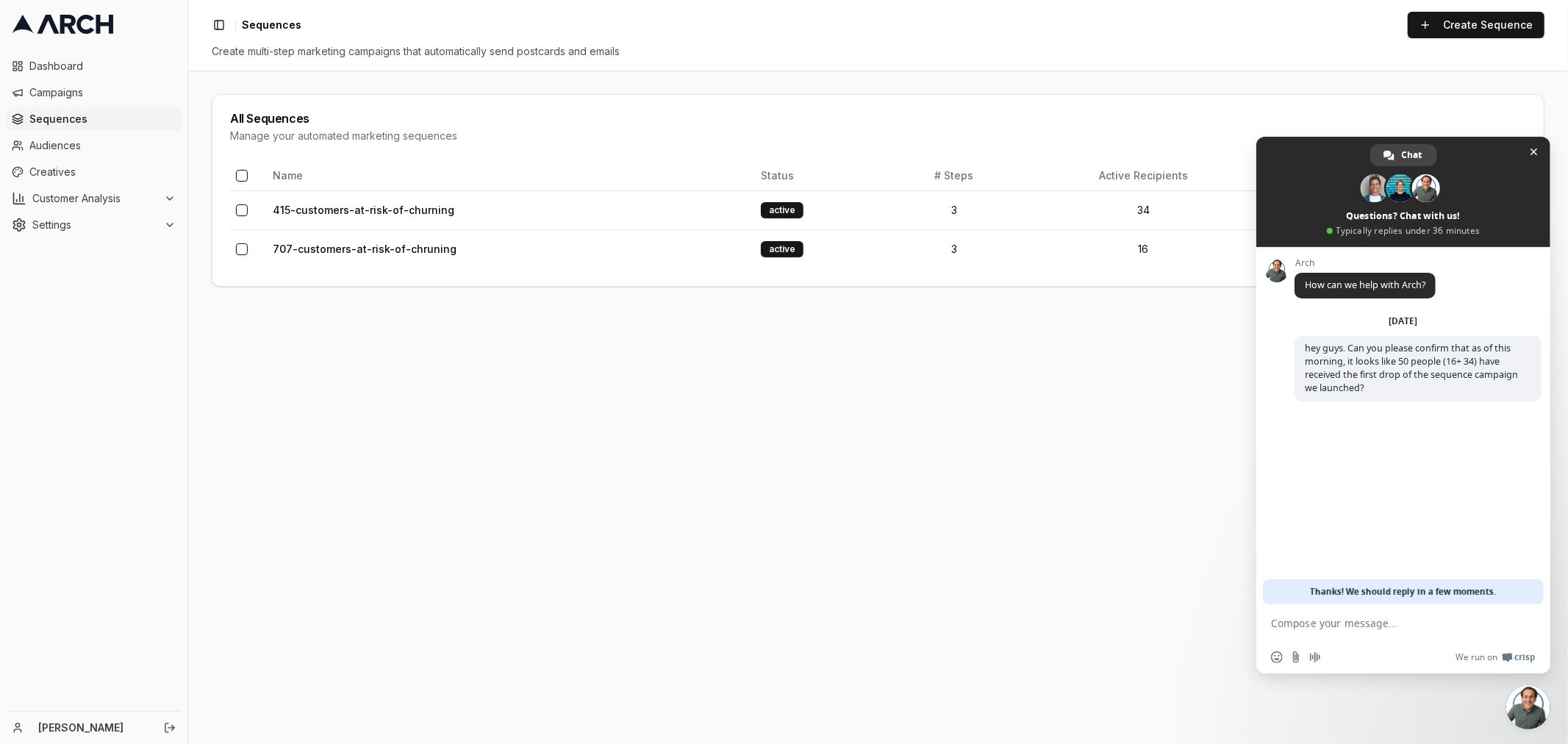
click at [1344, 621] on textarea "Compose your message..." at bounding box center [1388, 622] width 235 height 36
click at [1439, 468] on span at bounding box center [1461, 450] width 162 height 88
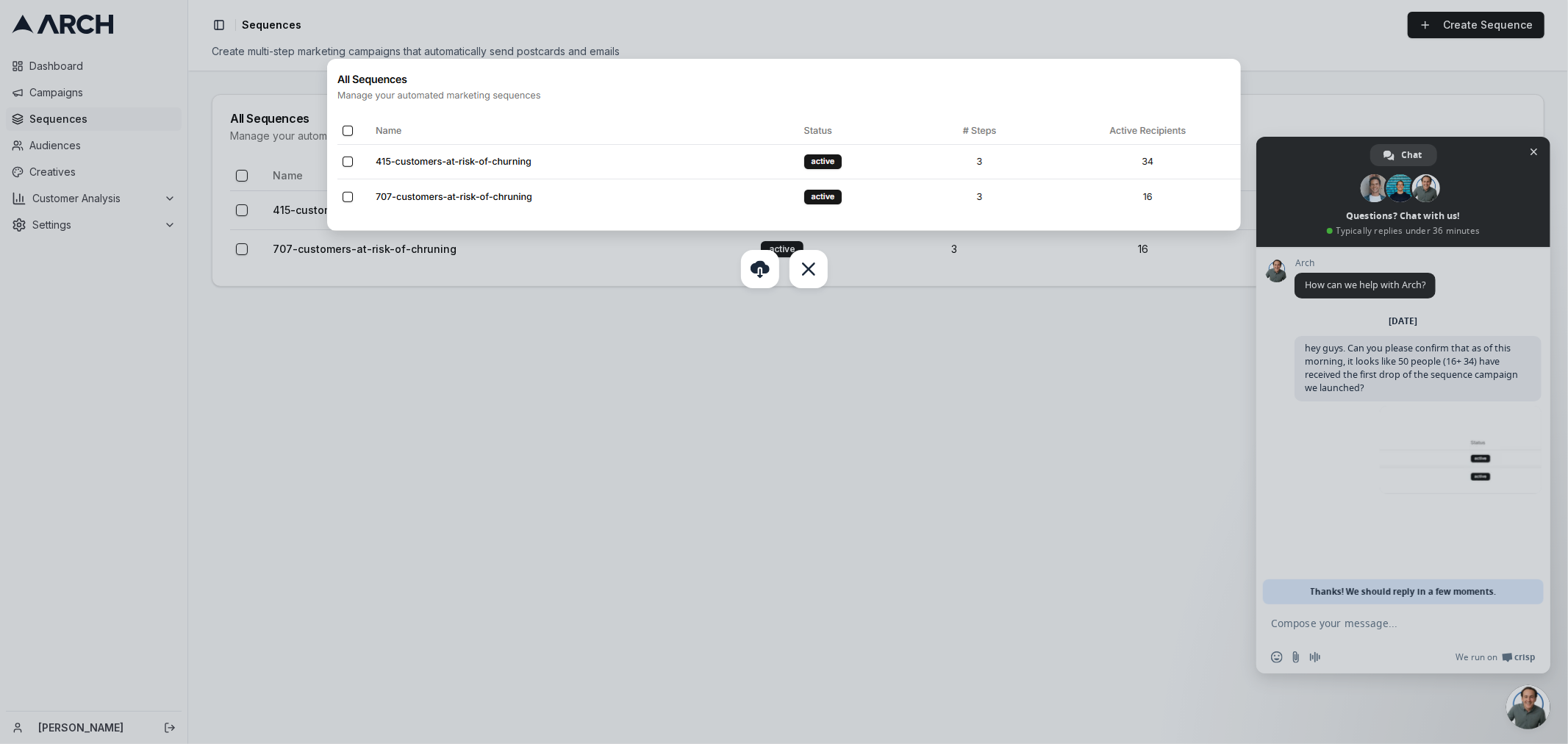
click at [1320, 626] on div at bounding box center [784, 372] width 1568 height 744
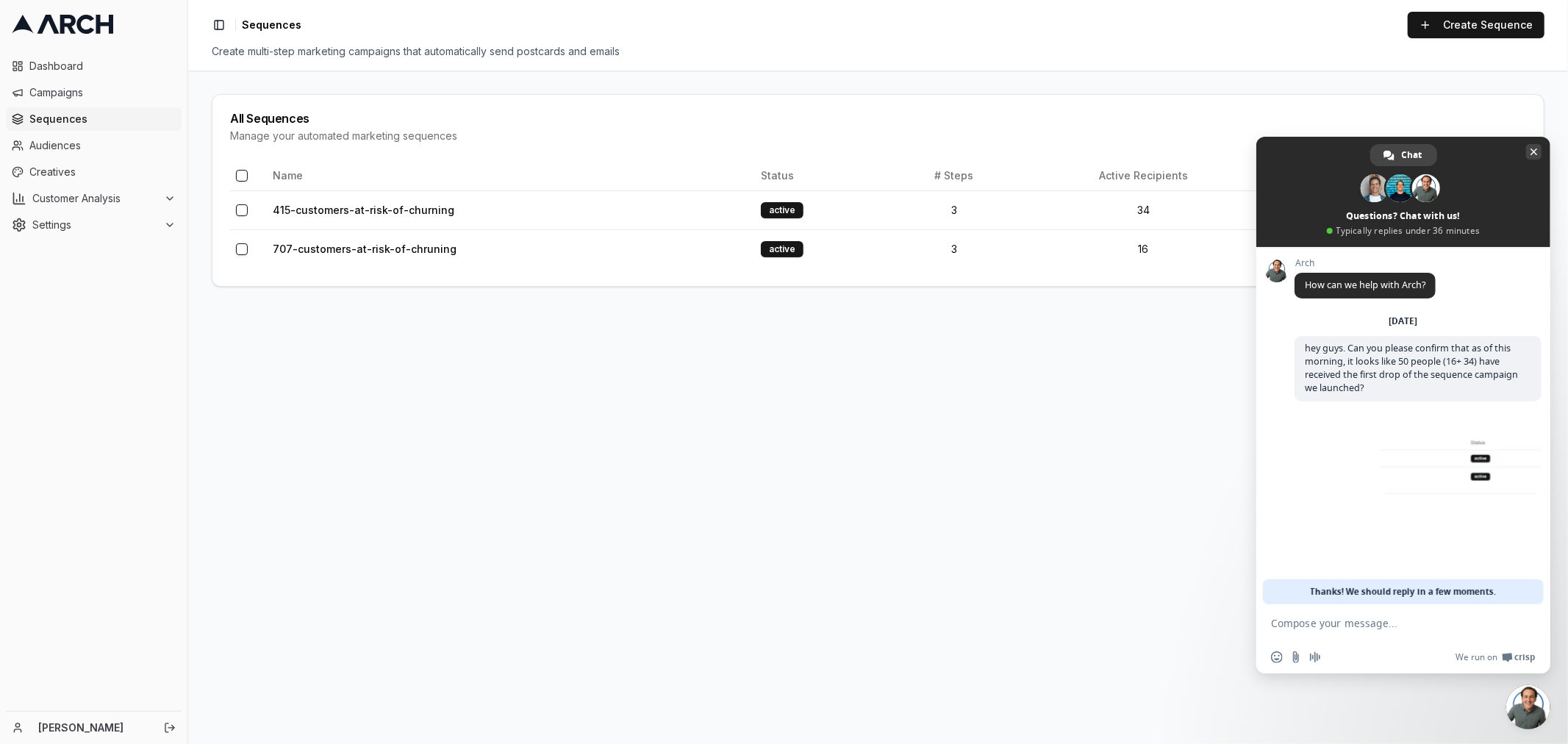
click at [1534, 147] on span "Close chat" at bounding box center [1534, 152] width 7 height 10
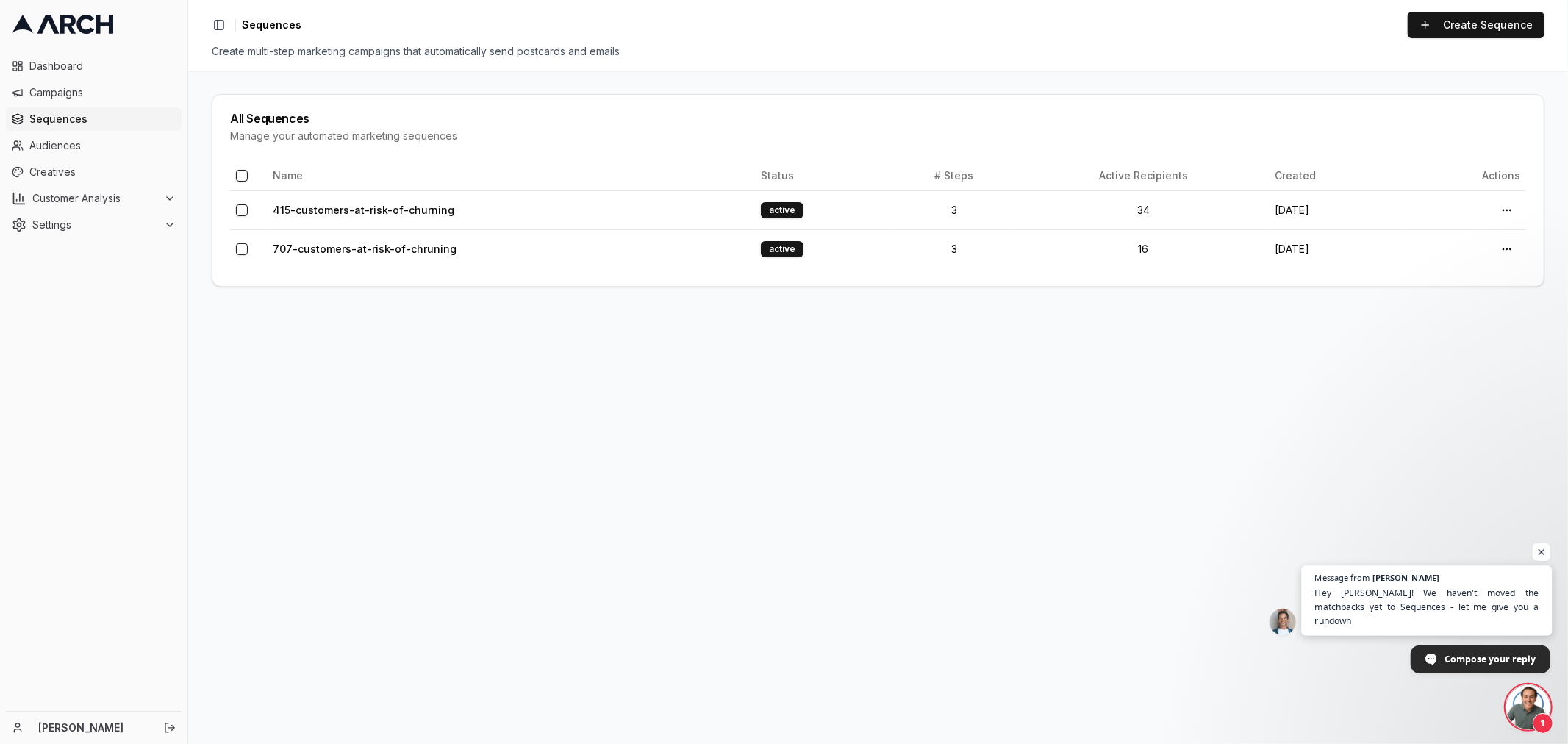
click at [1384, 606] on span "Hey [PERSON_NAME]! We haven't moved the matchbacks yet to Sequences - let me gi…" at bounding box center [1427, 606] width 224 height 42
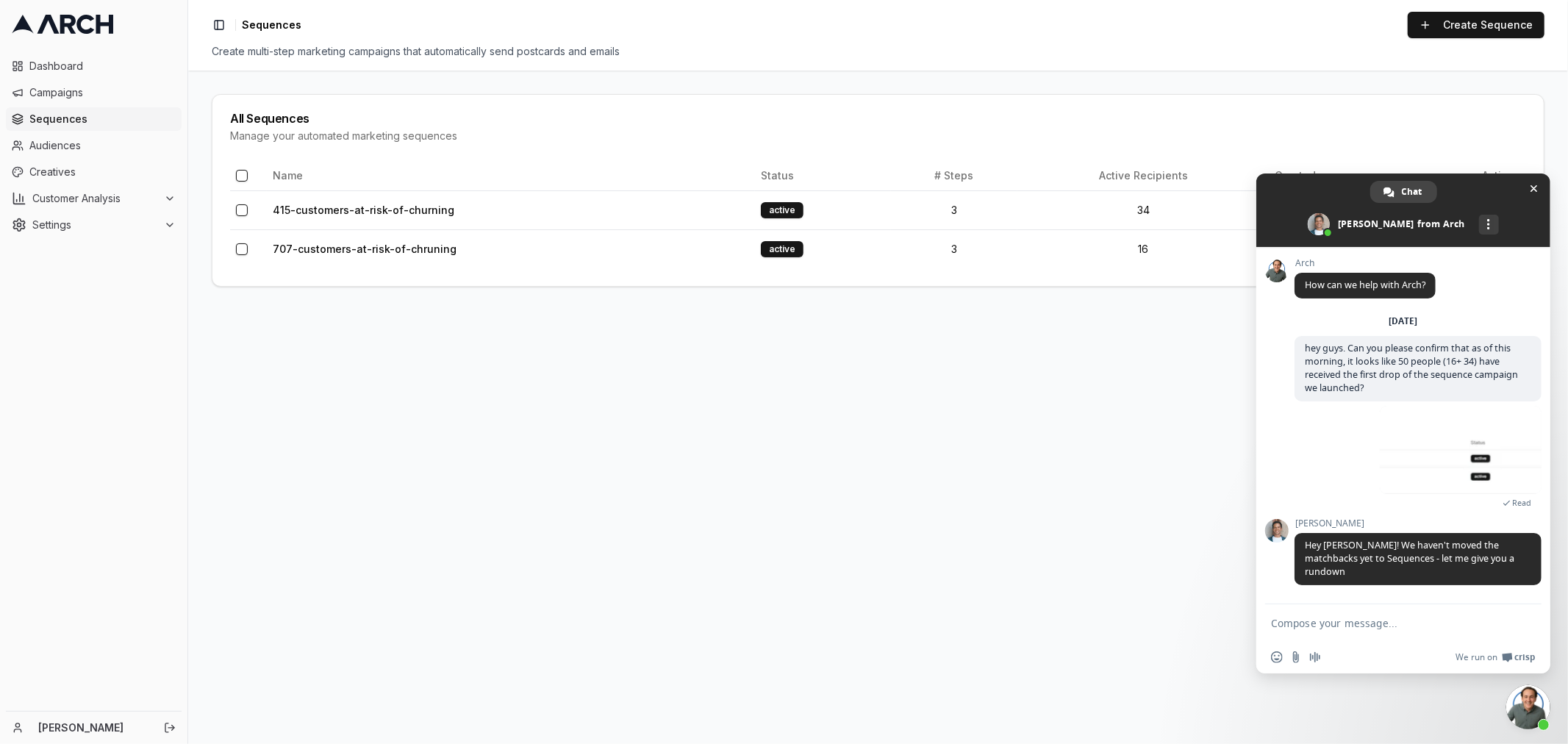
type textarea "I"
type textarea "Thanks. I'm just curious (for reporting) how many pieces have actually been del…"
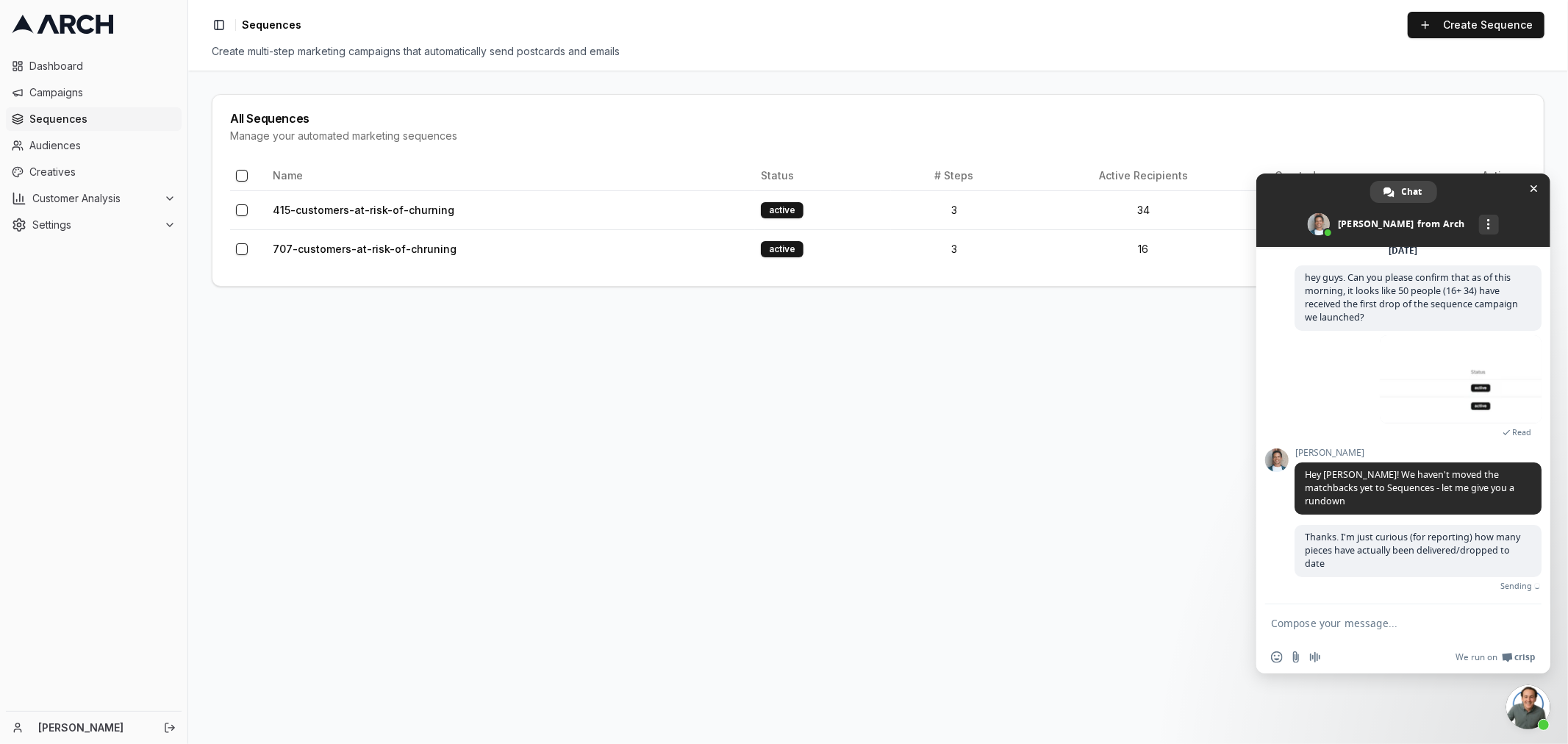
scroll to position [54, 0]
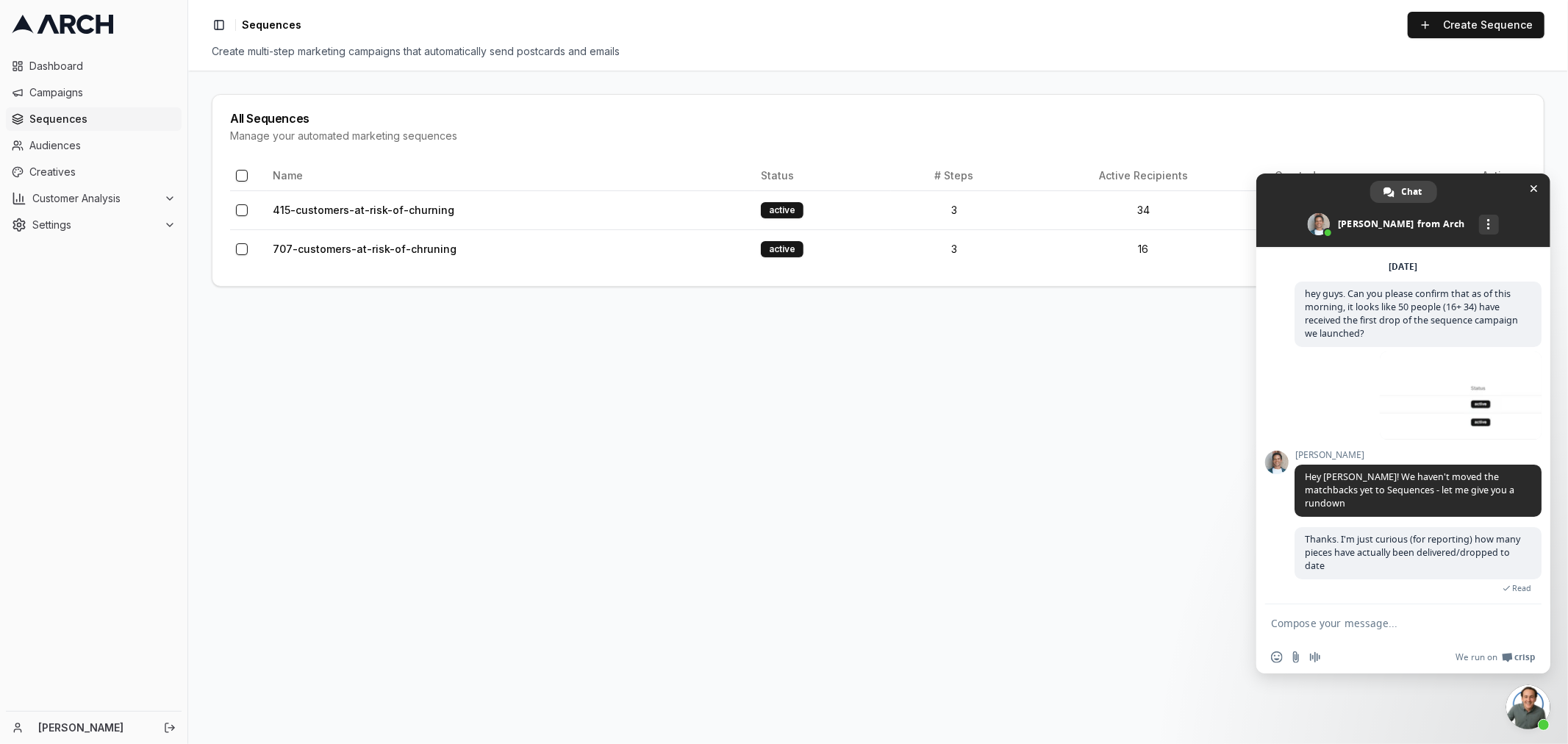
click at [1104, 480] on main "All Sequences Manage your automated marketing sequences Name Status # Steps Act…" at bounding box center [878, 407] width 1380 height 673
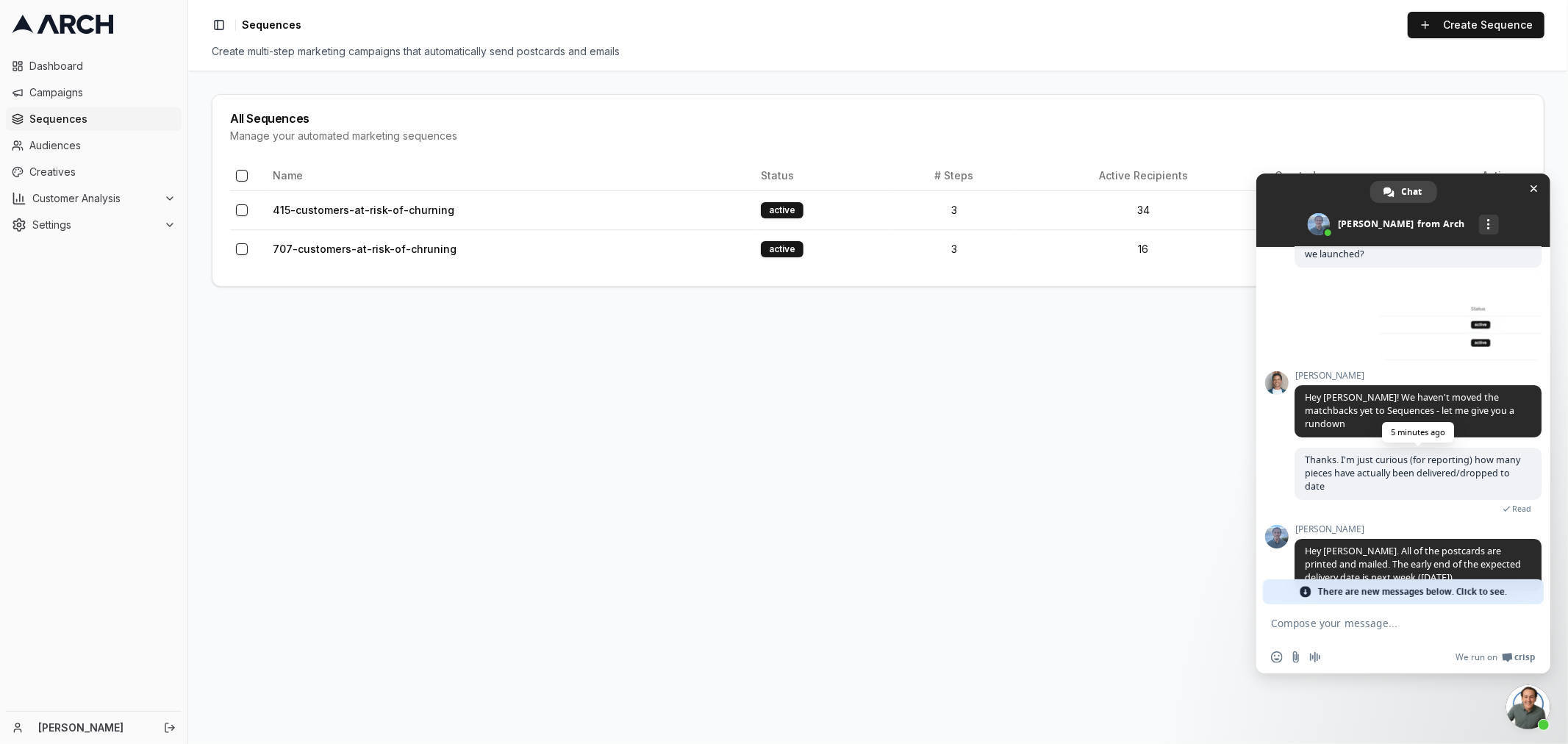
scroll to position [159, 0]
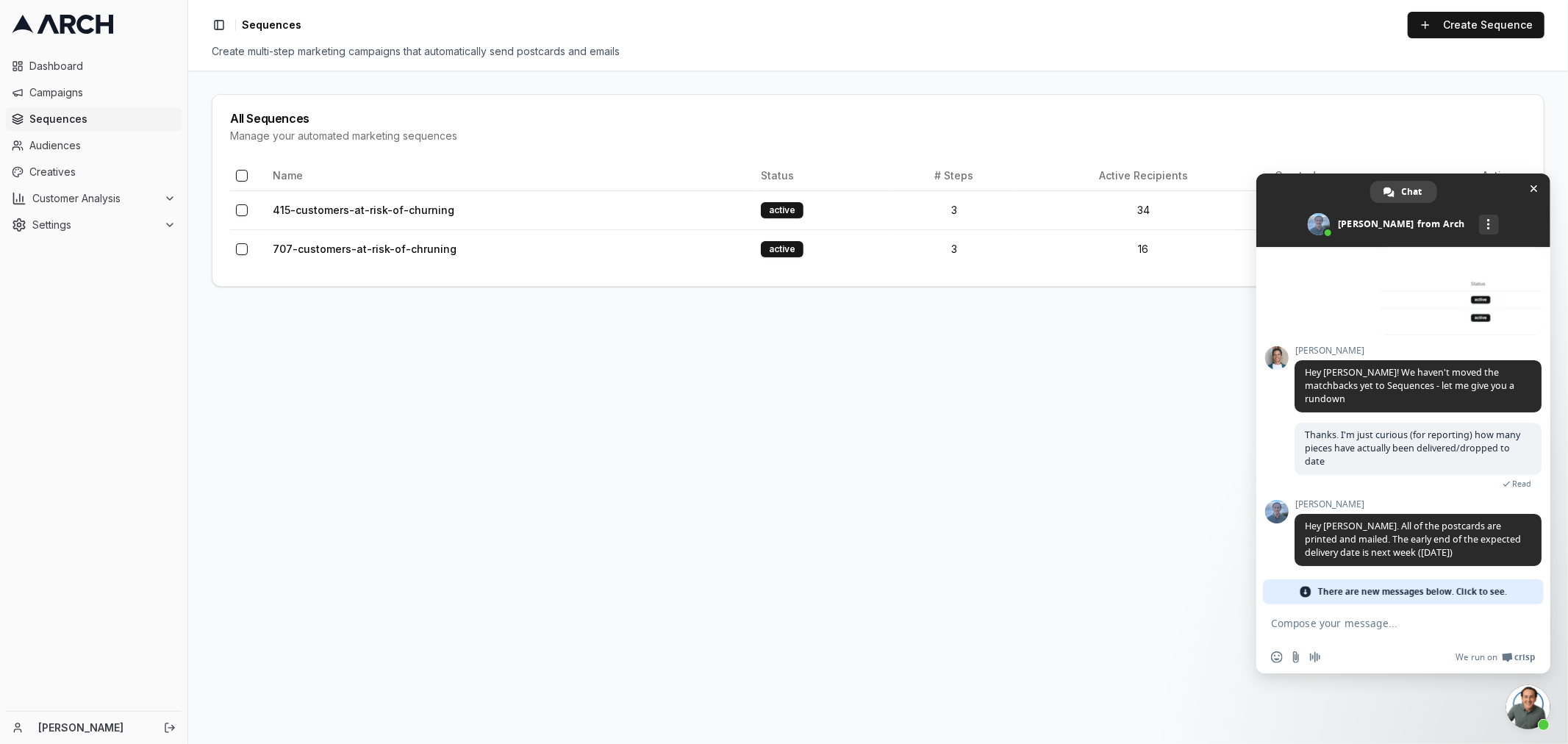
click at [1373, 620] on textarea "Compose your message..." at bounding box center [1388, 622] width 235 height 36
type textarea "okay. thanks."
click at [1528, 617] on span "Send" at bounding box center [1525, 622] width 11 height 11
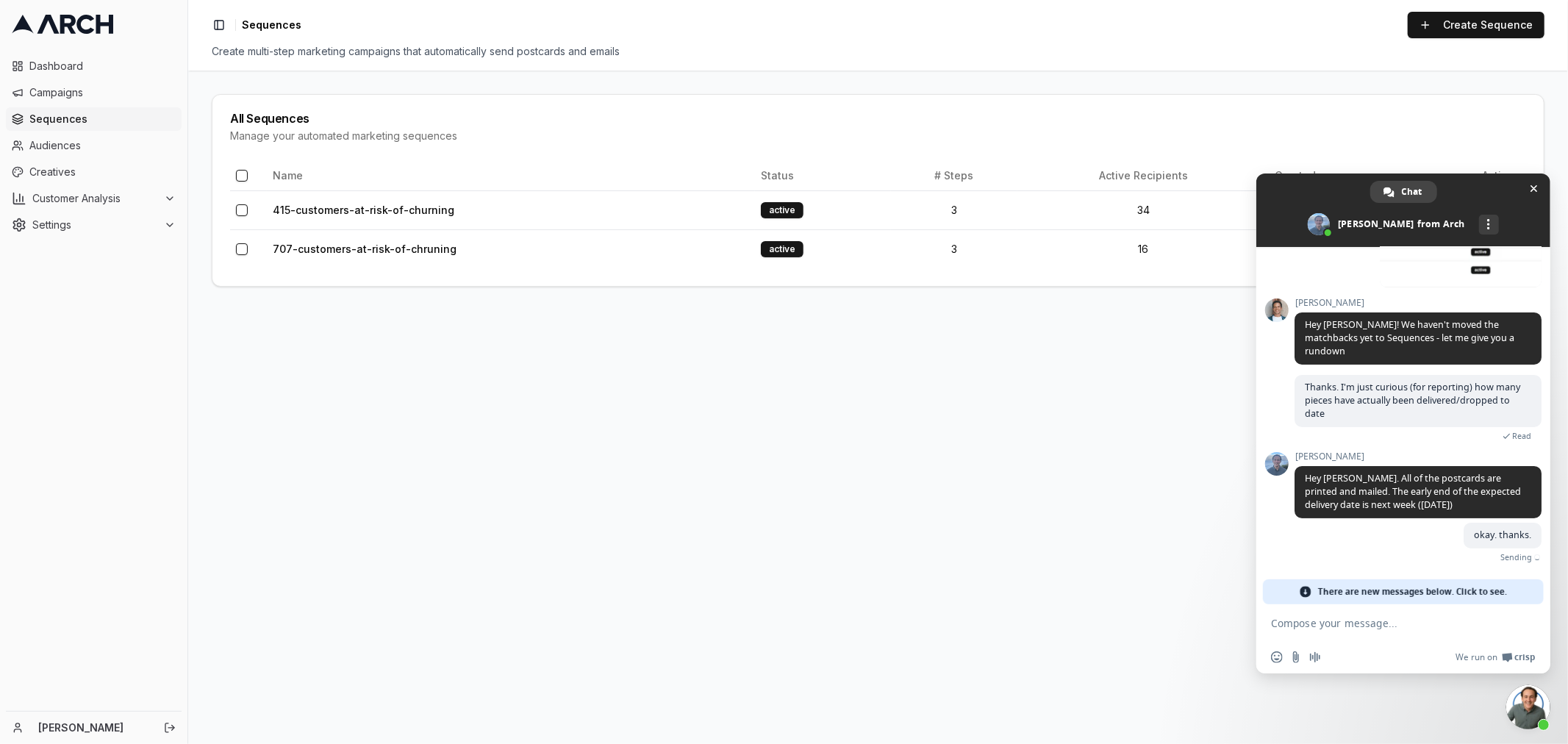
scroll to position [171, 0]
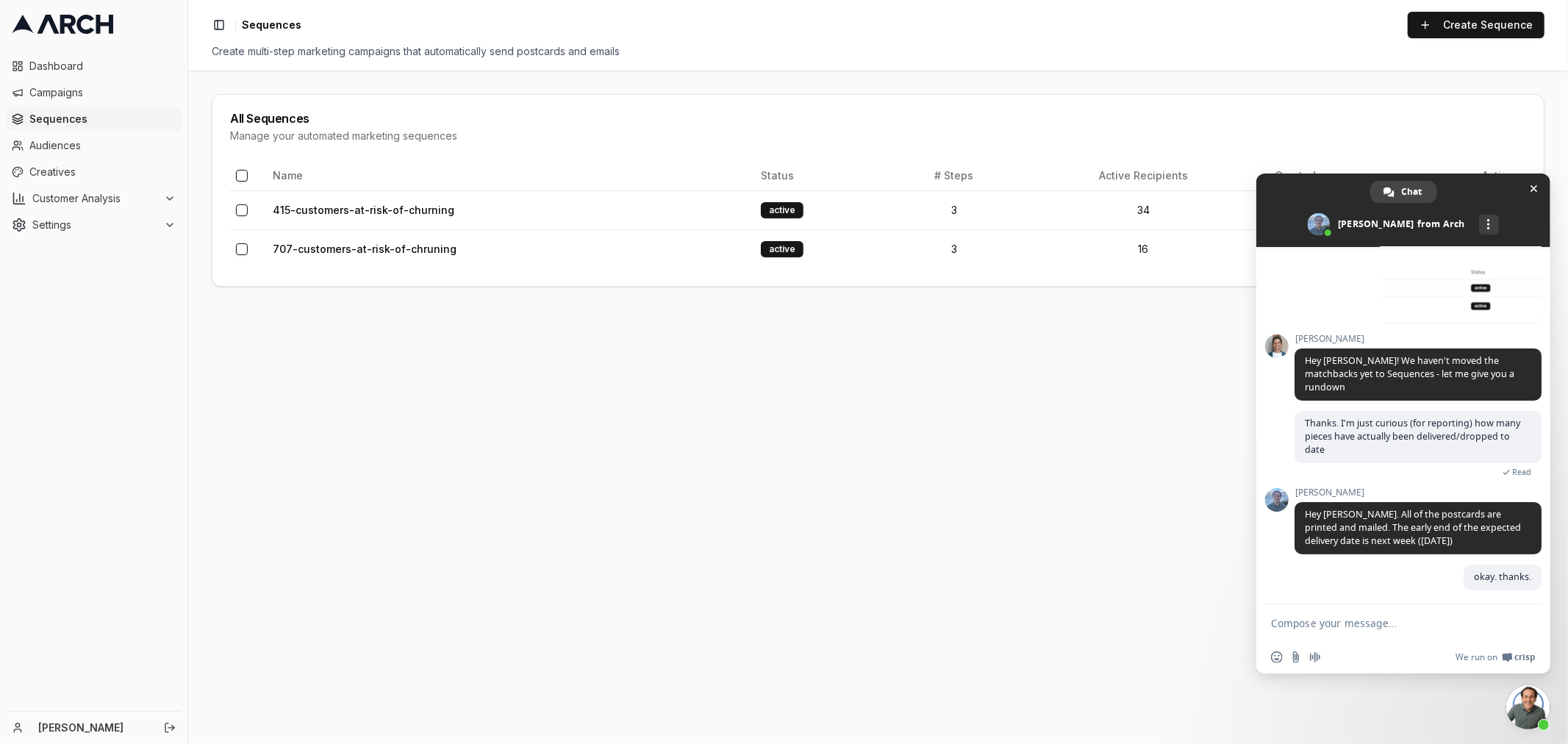
click at [803, 465] on main "All Sequences Manage your automated marketing sequences Name Status # Steps Act…" at bounding box center [878, 407] width 1380 height 673
click at [1004, 410] on main "All Sequences Manage your automated marketing sequences Name Status # Steps Act…" at bounding box center [878, 407] width 1380 height 673
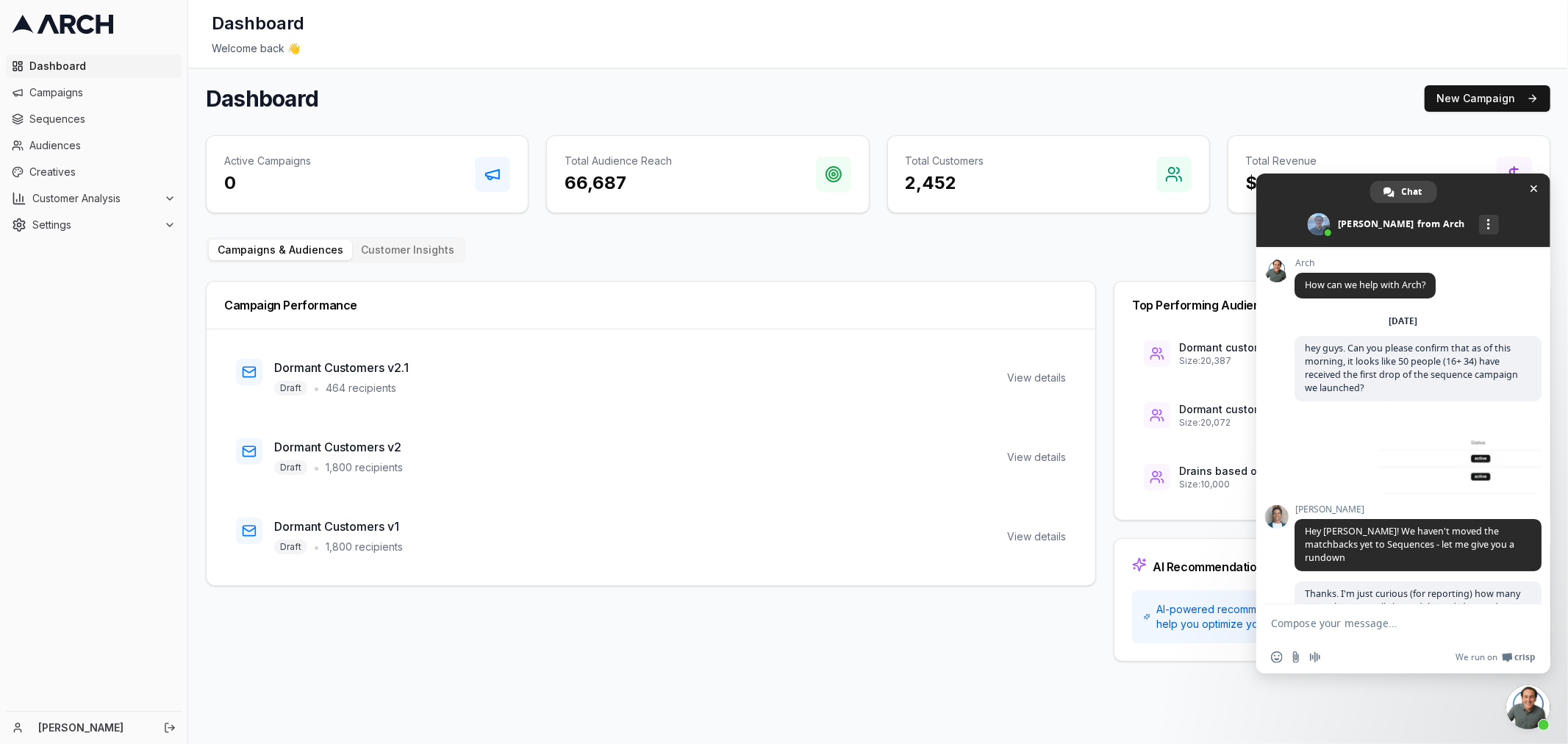
scroll to position [171, 0]
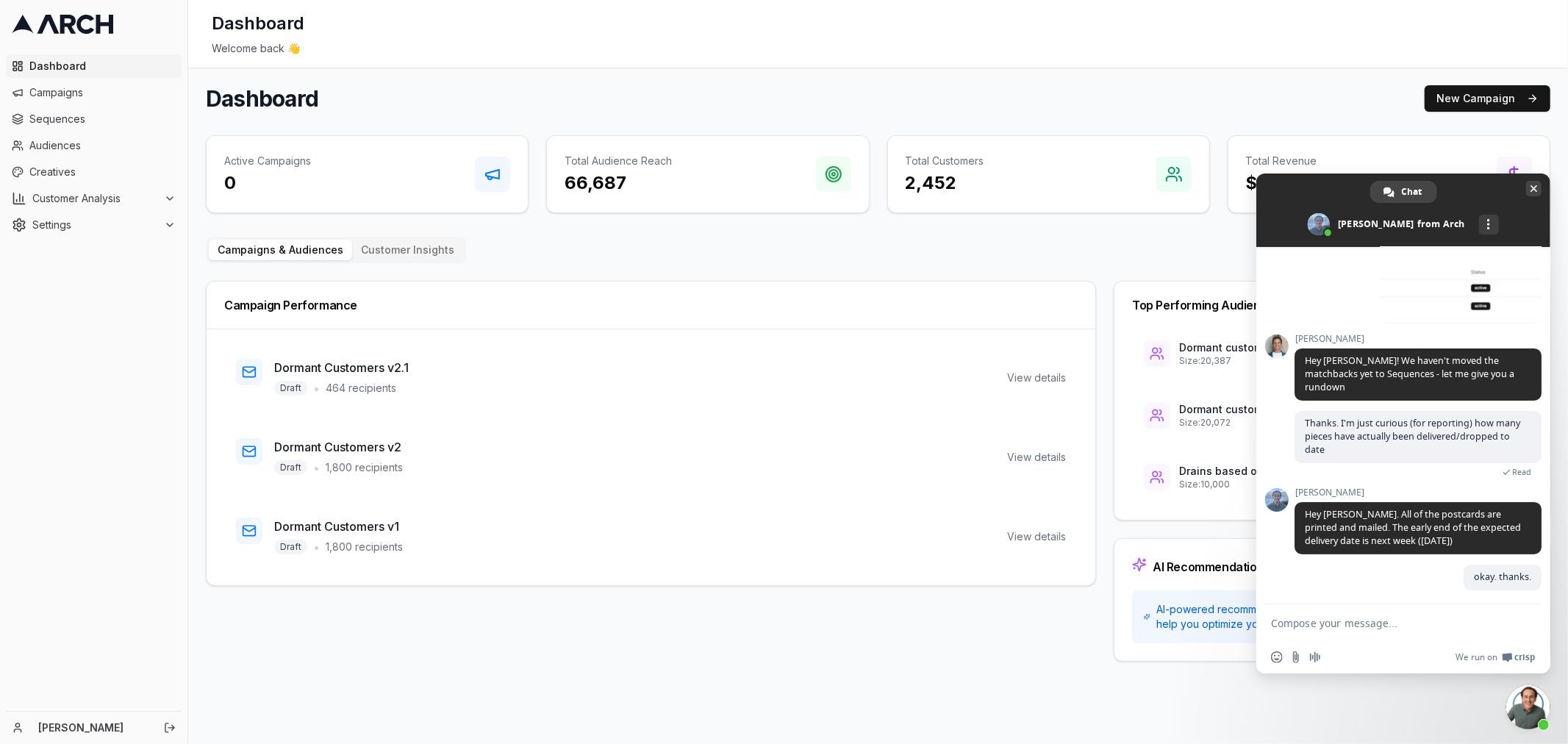
click at [1533, 191] on span "Close chat" at bounding box center [1534, 189] width 7 height 10
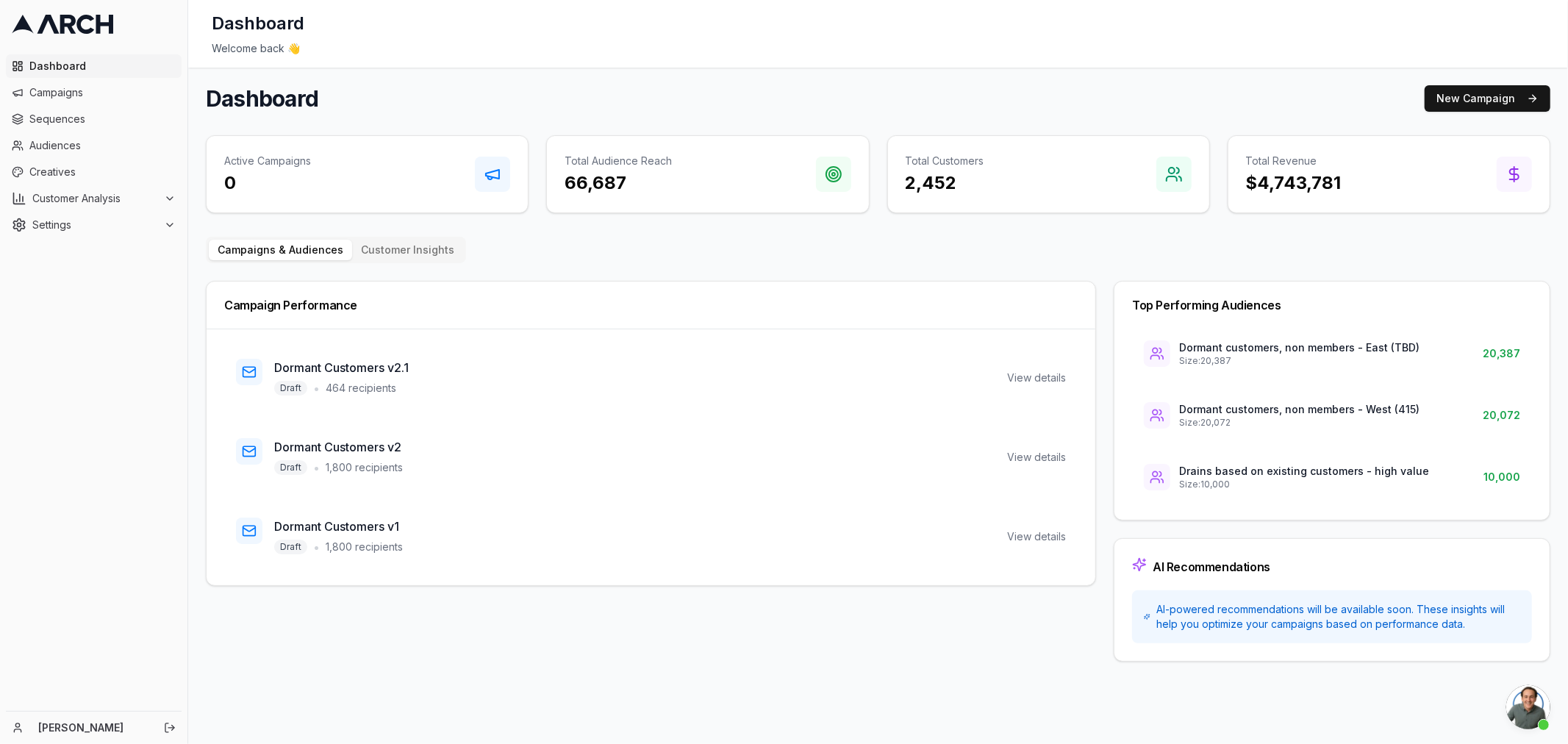
click at [850, 48] on div "Welcome back 👋" at bounding box center [878, 48] width 1333 height 15
click at [53, 64] on span "Dashboard" at bounding box center [102, 66] width 146 height 15
click at [1016, 379] on div "View details" at bounding box center [1037, 377] width 59 height 15
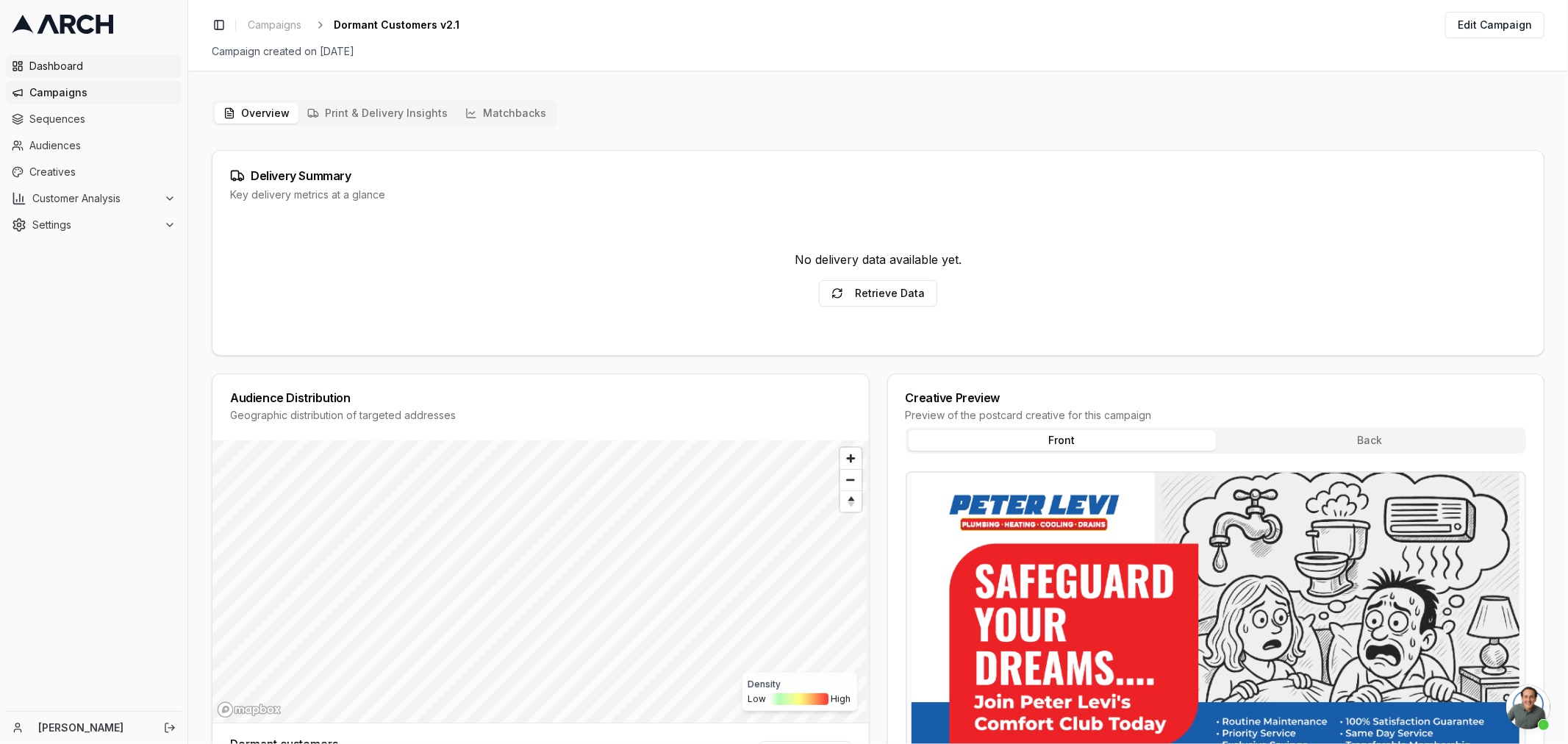
click at [66, 68] on span "Dashboard" at bounding box center [102, 66] width 146 height 15
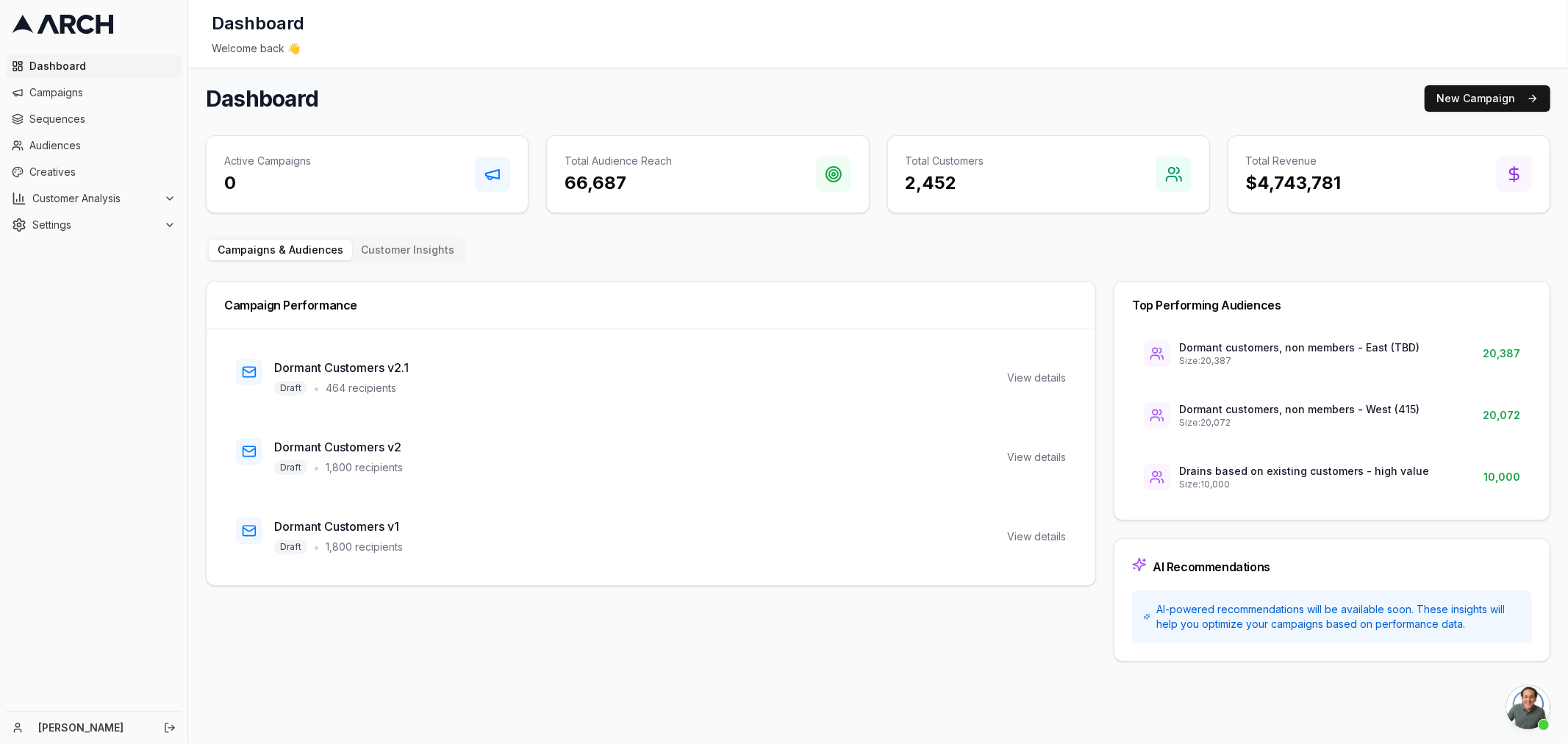
scroll to position [171, 0]
click at [52, 86] on span "Campaigns" at bounding box center [102, 92] width 146 height 15
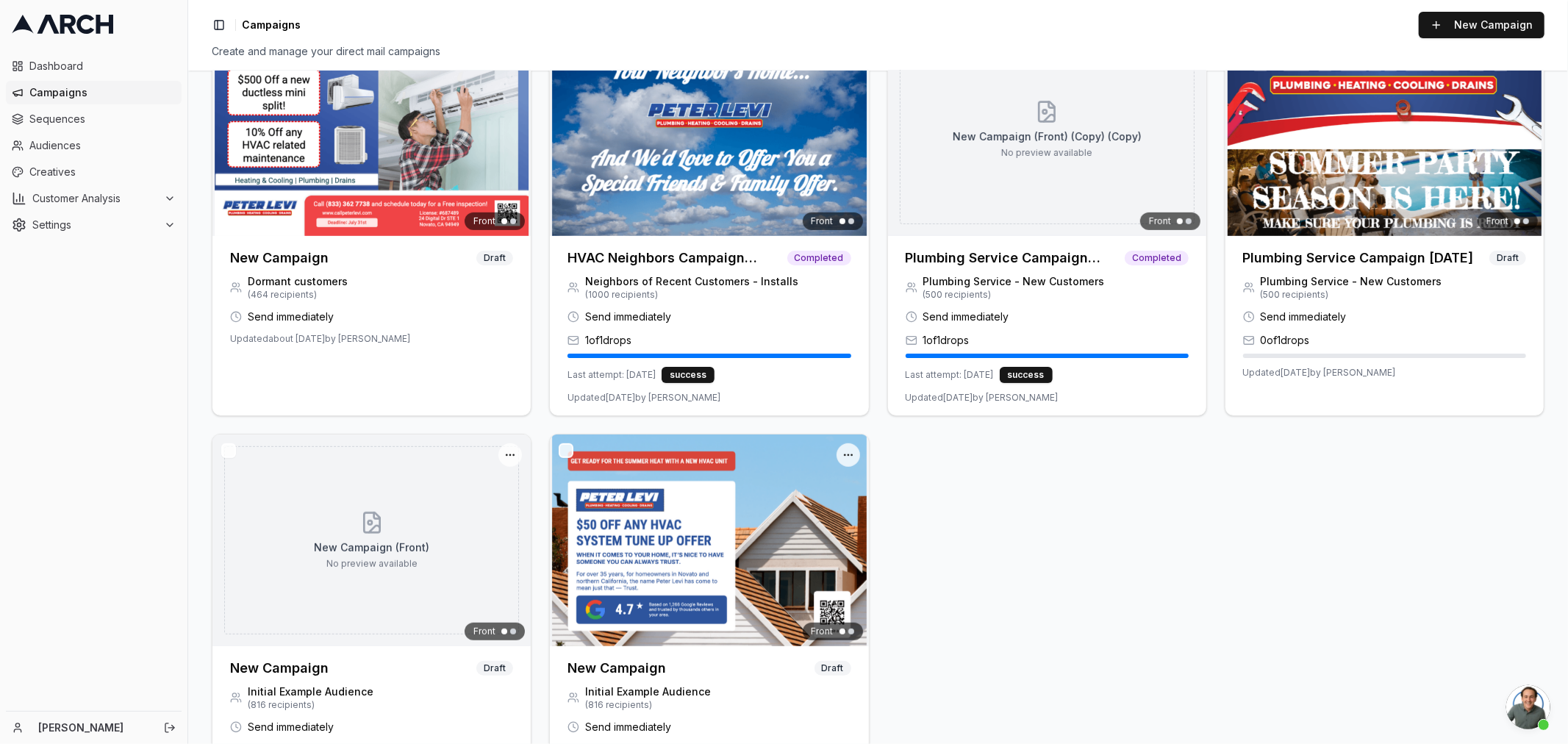
scroll to position [484, 0]
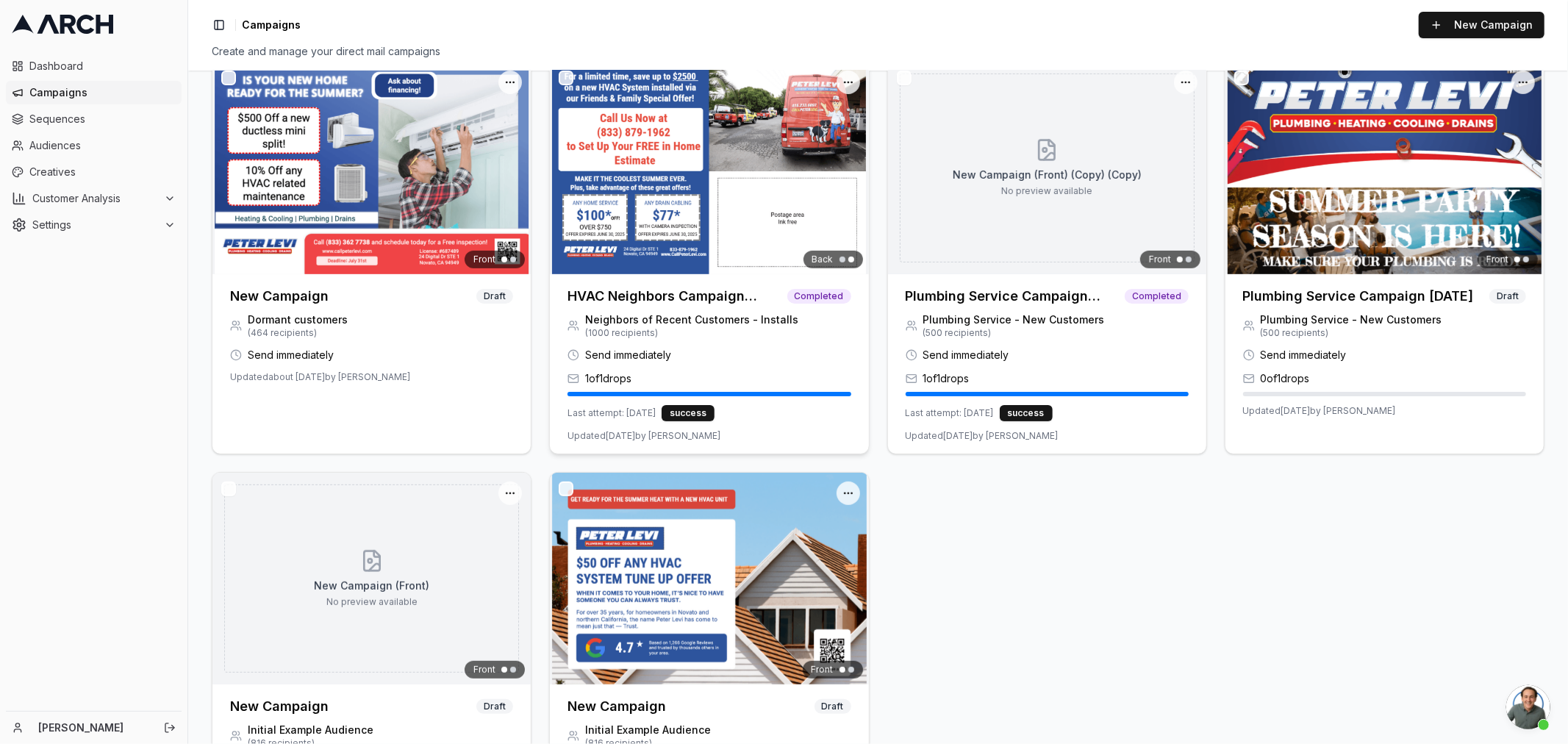
click at [725, 200] on img at bounding box center [709, 168] width 319 height 212
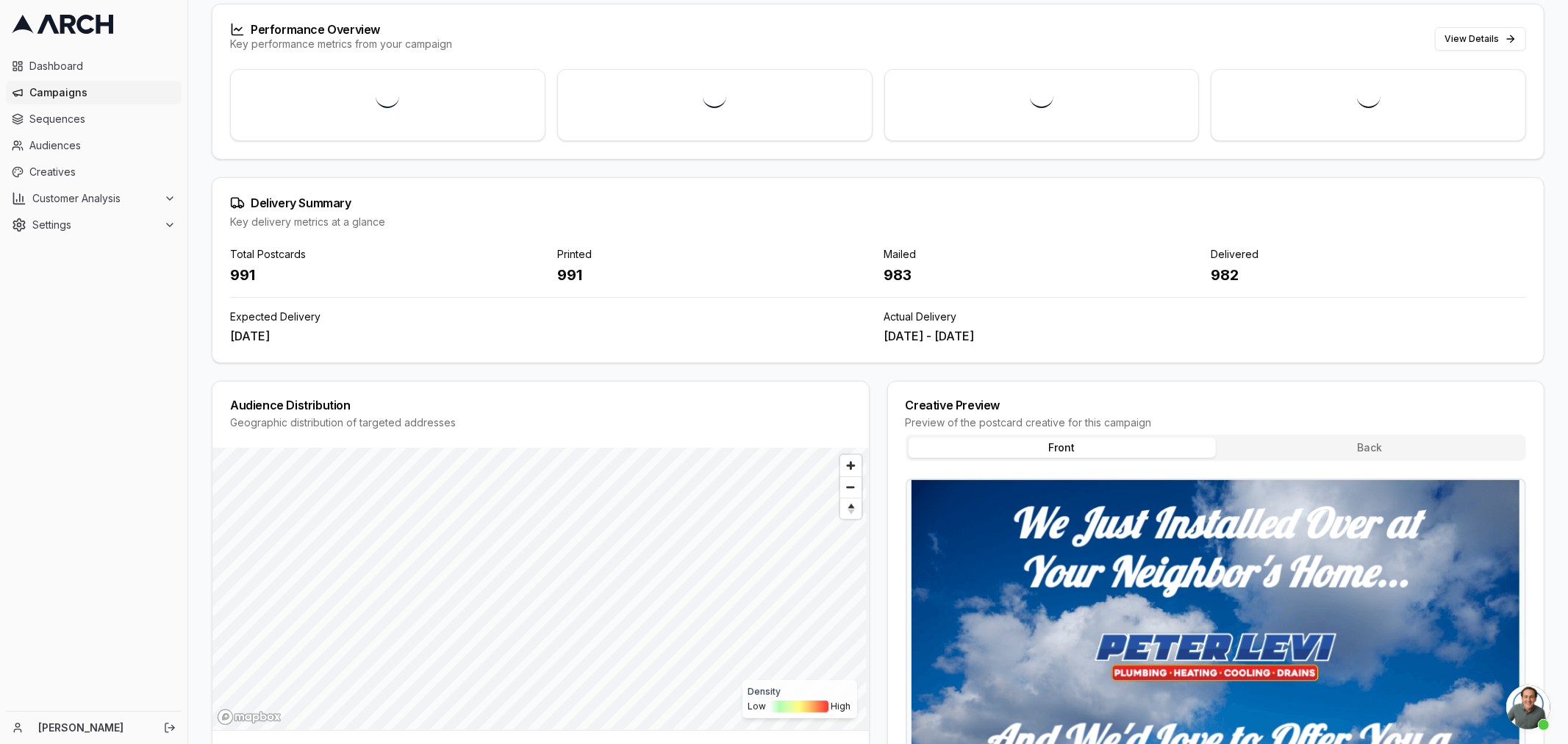
scroll to position [163, 0]
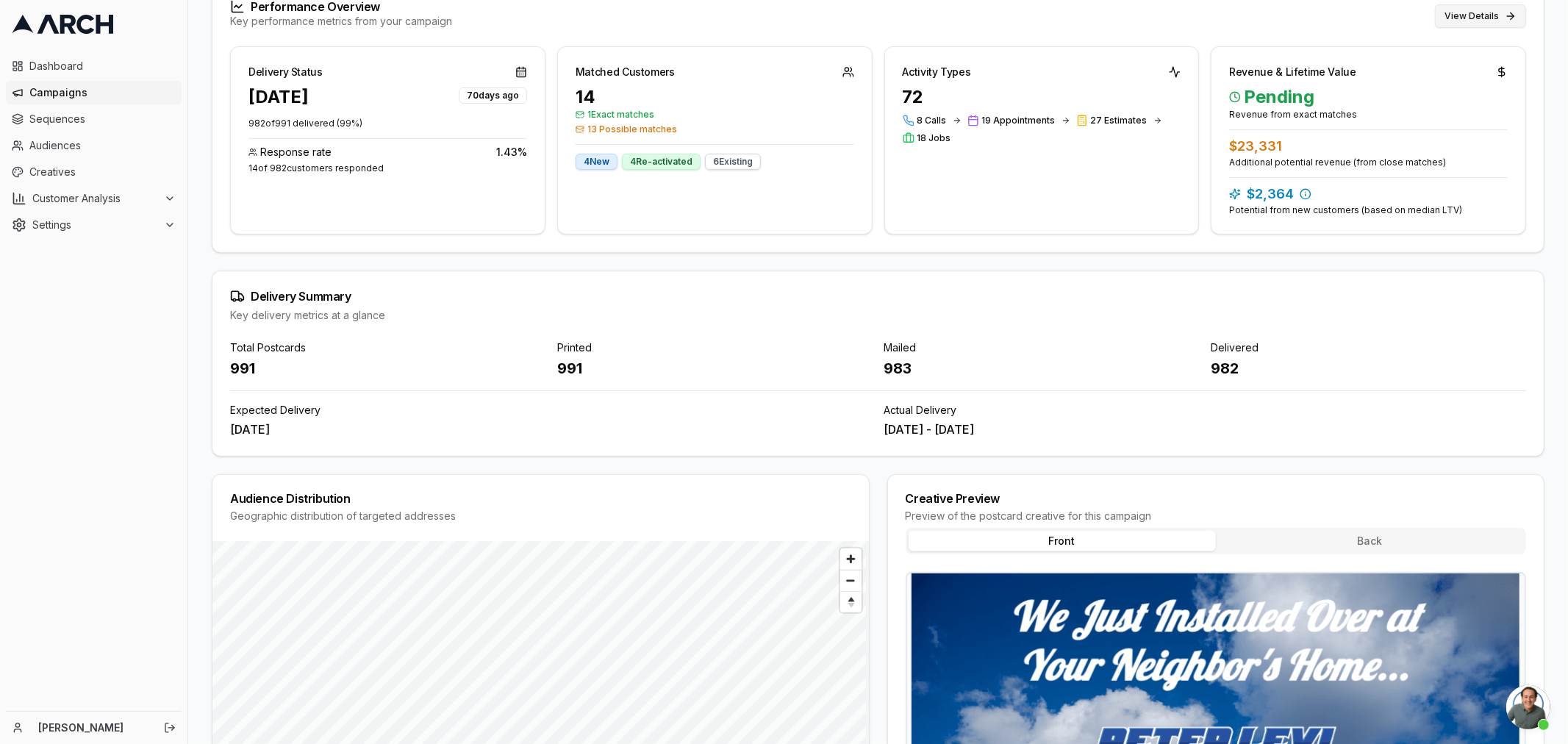
click at [1457, 9] on button "View Details" at bounding box center [1481, 16] width 91 height 24
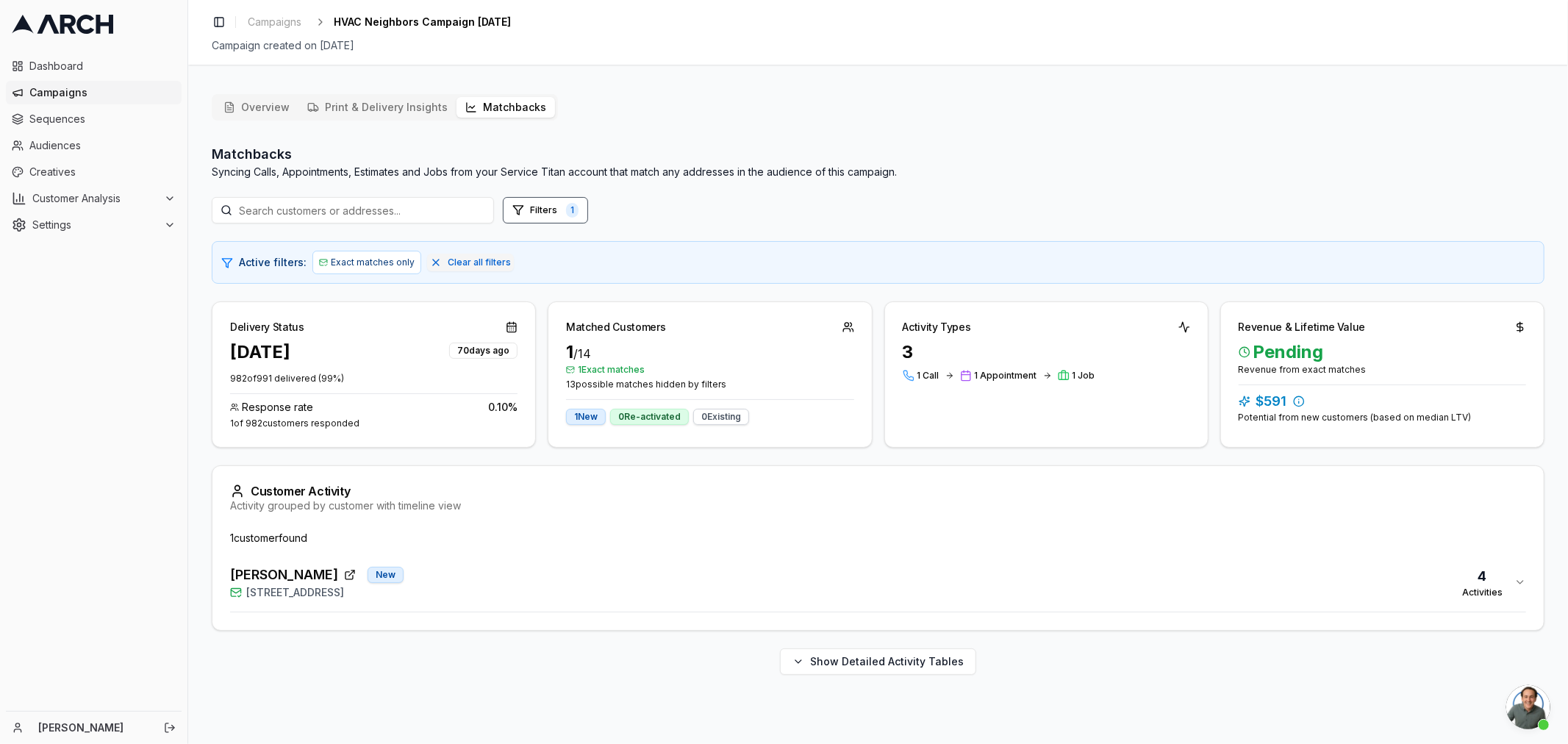
click at [351, 582] on div "Andrew Slabey New" at bounding box center [317, 574] width 174 height 21
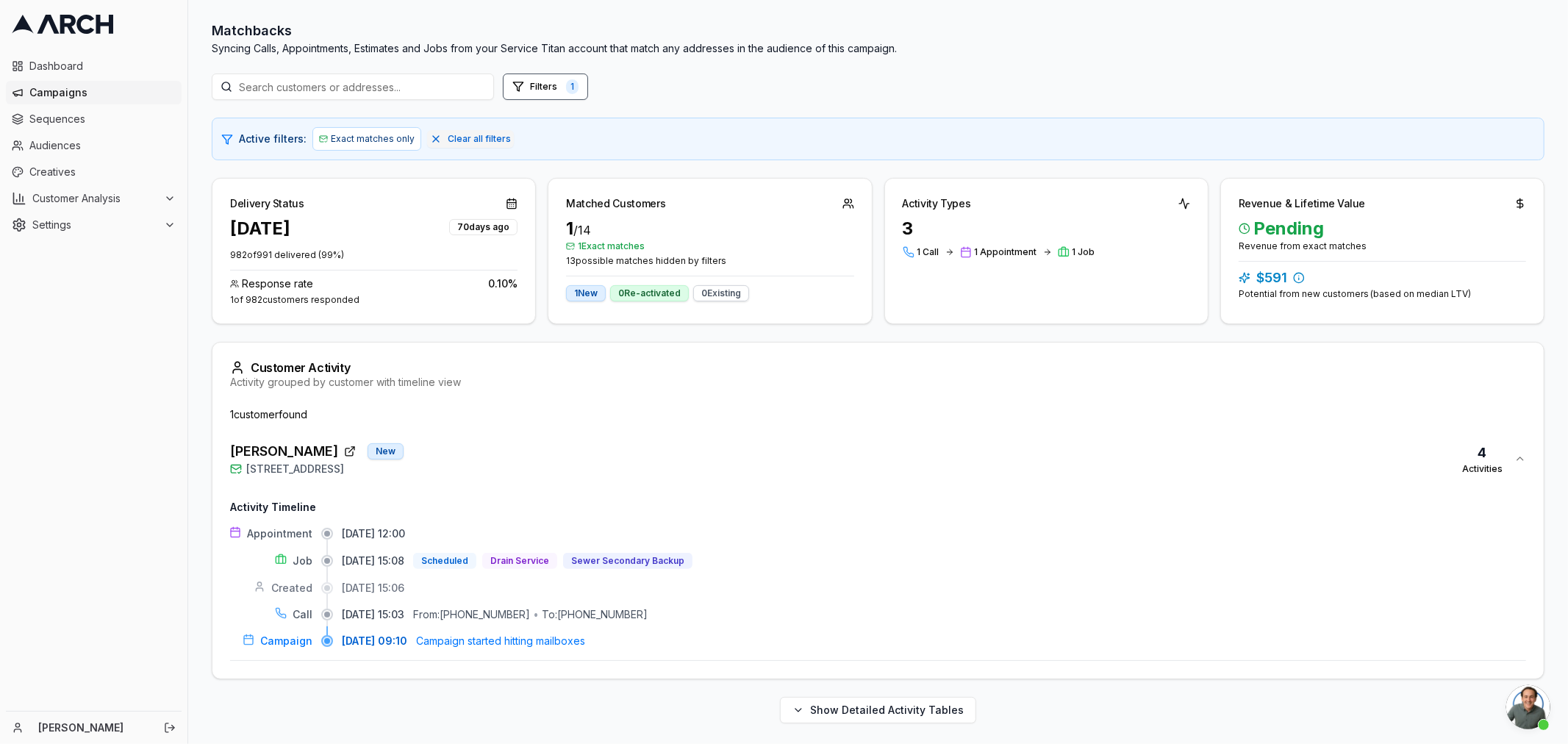
scroll to position [127, 0]
click at [57, 65] on span "Dashboard" at bounding box center [102, 66] width 146 height 15
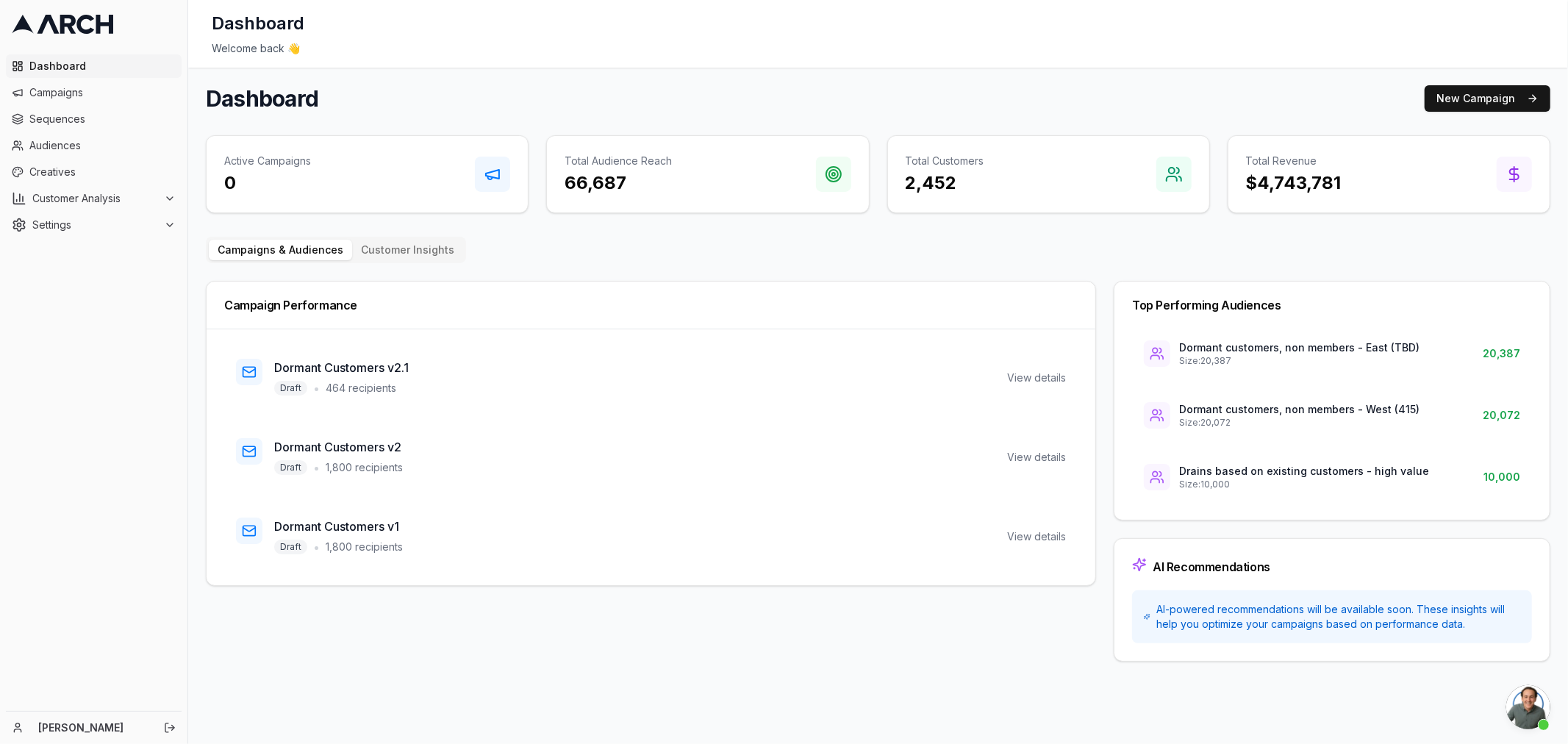
scroll to position [171, 0]
click at [1027, 54] on div "Welcome back 👋" at bounding box center [878, 48] width 1333 height 15
click at [886, 94] on div "Dashboard New Campaign" at bounding box center [878, 98] width 1345 height 27
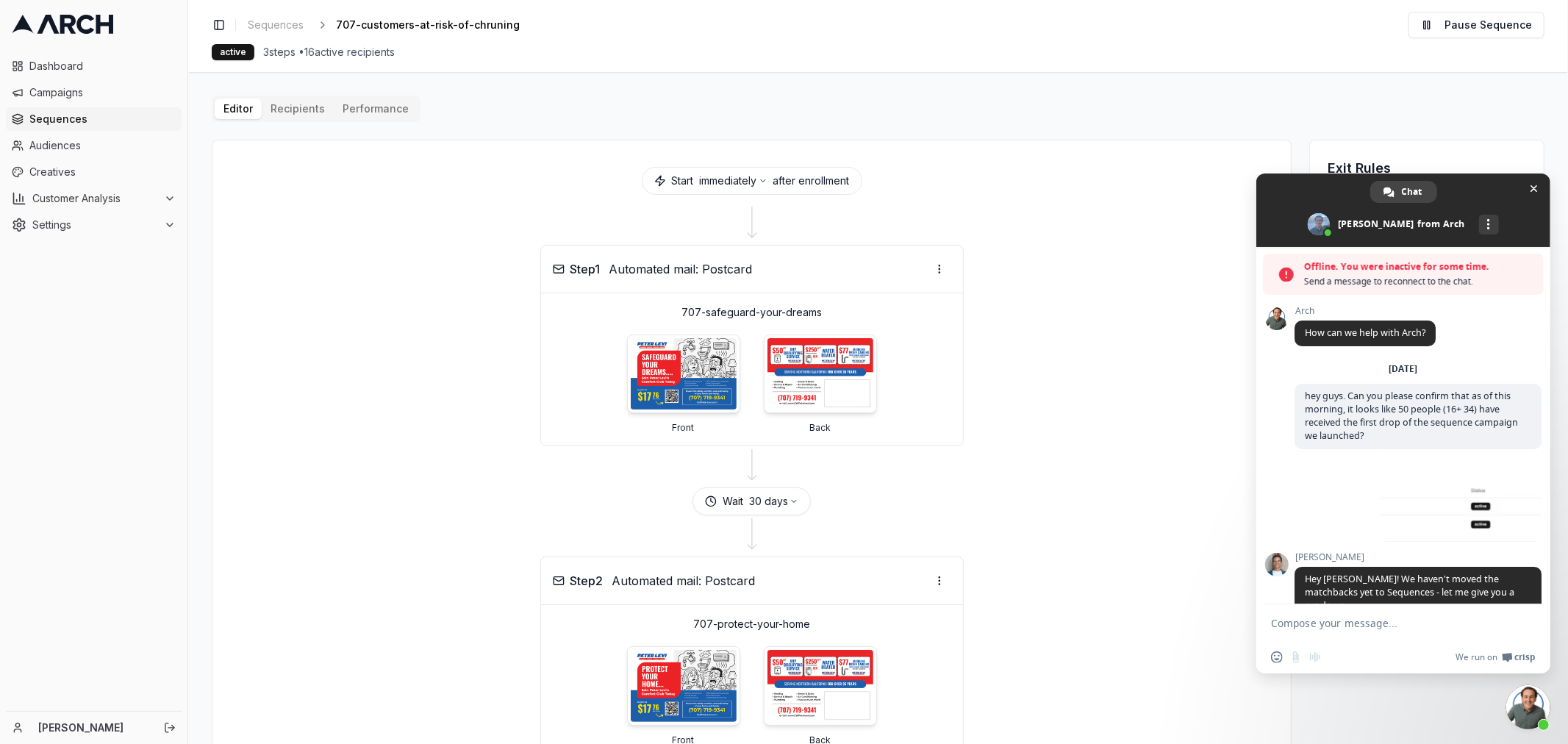
scroll to position [156, 0]
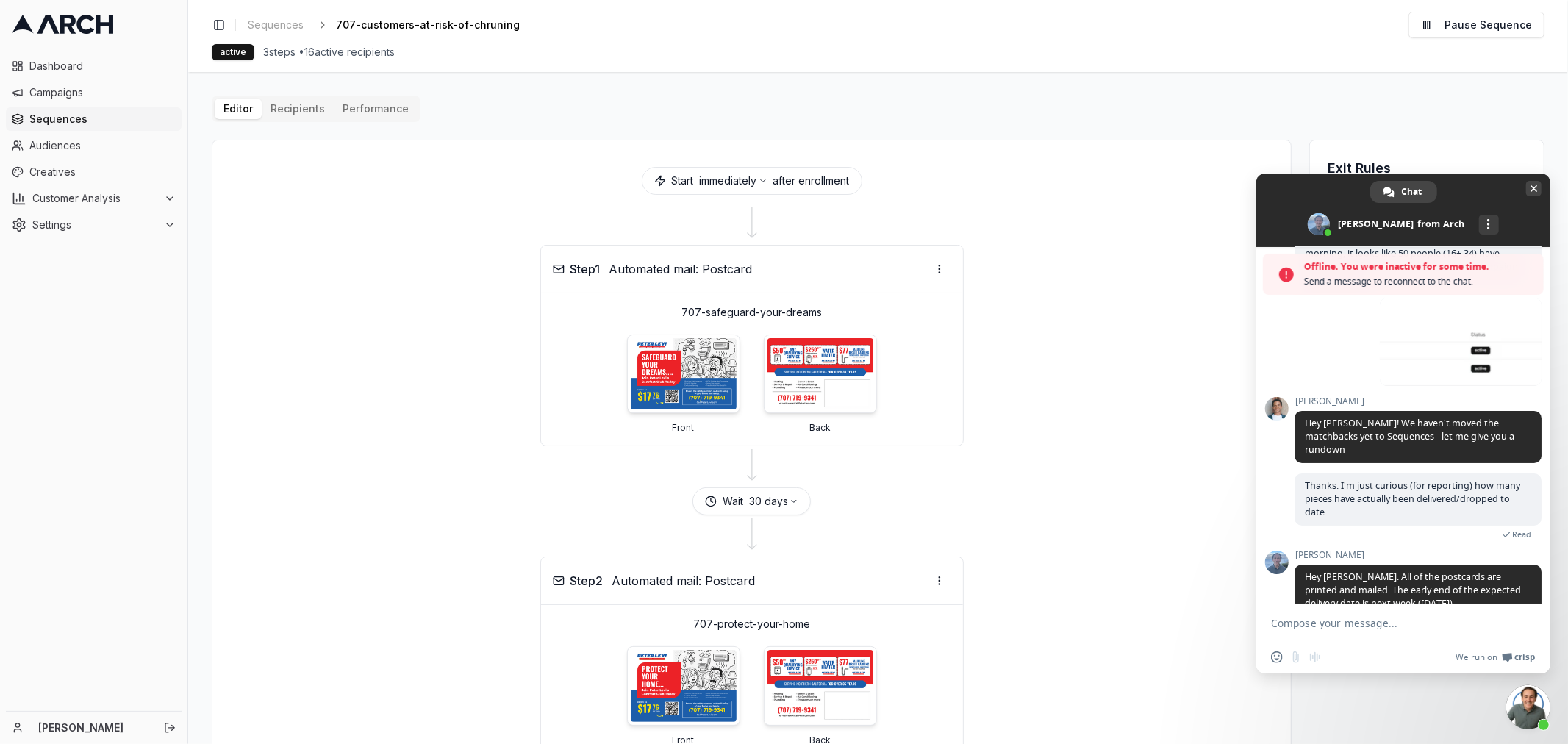
click at [1537, 186] on span "Close chat" at bounding box center [1534, 189] width 7 height 10
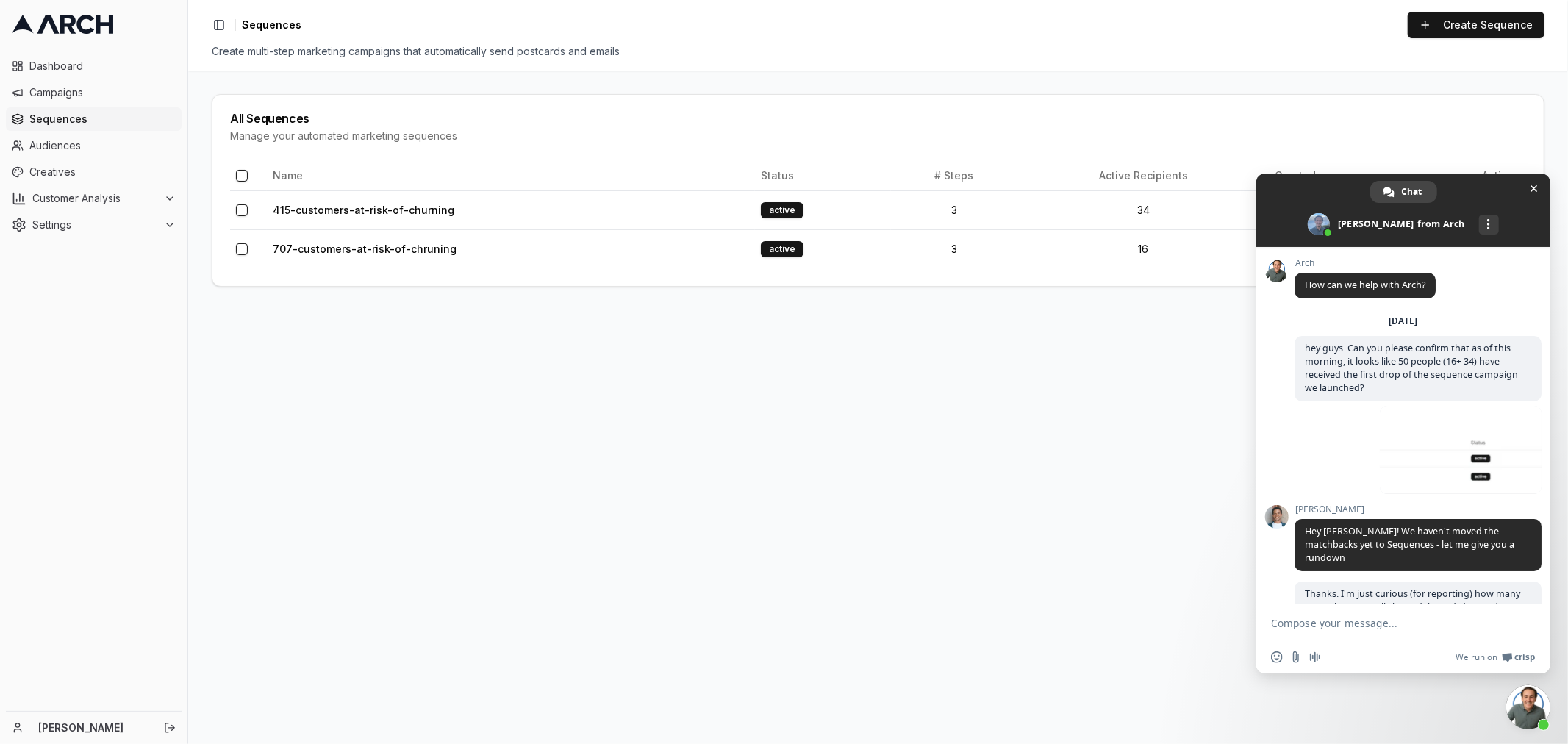
scroll to position [171, 0]
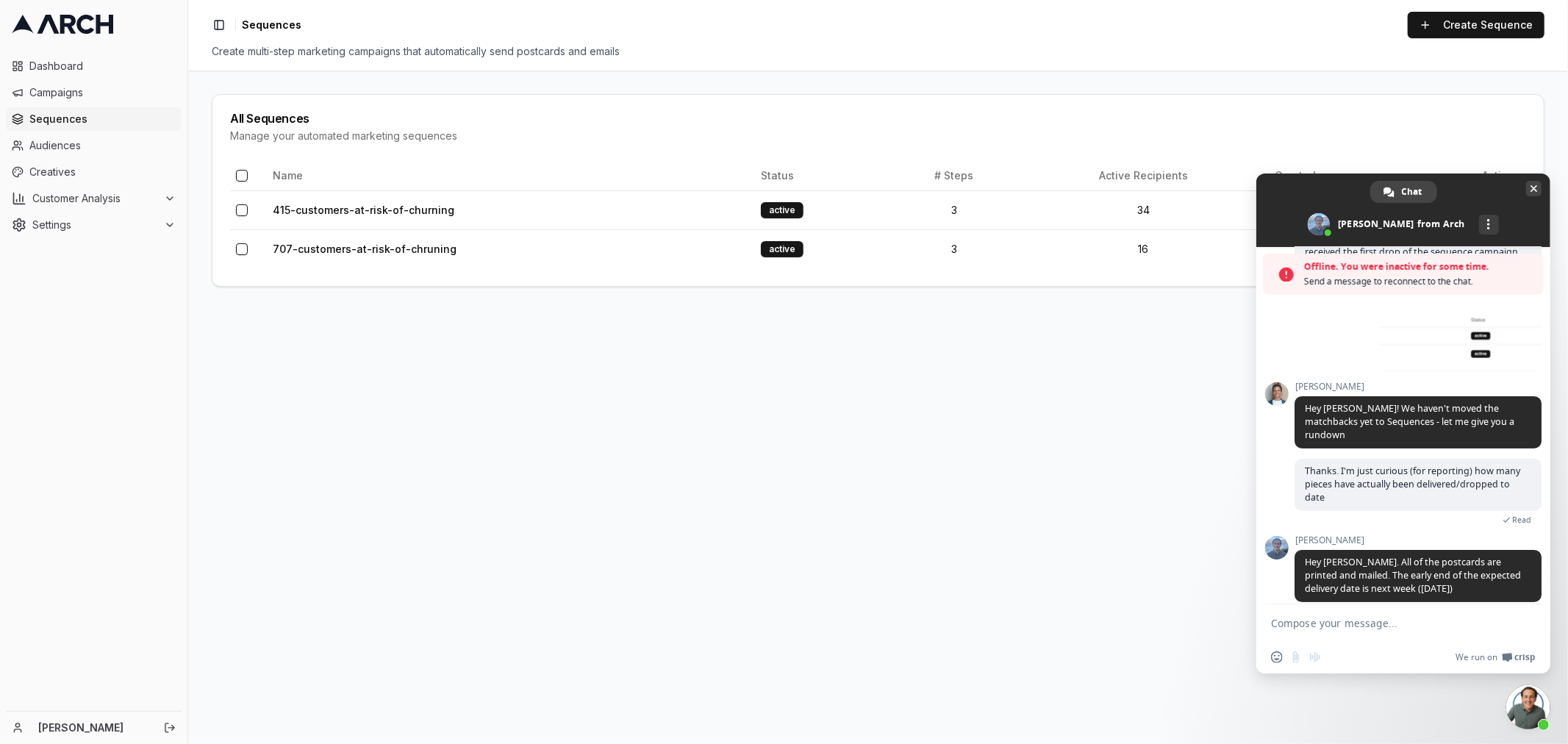
click at [1533, 189] on span "Close chat" at bounding box center [1534, 189] width 7 height 10
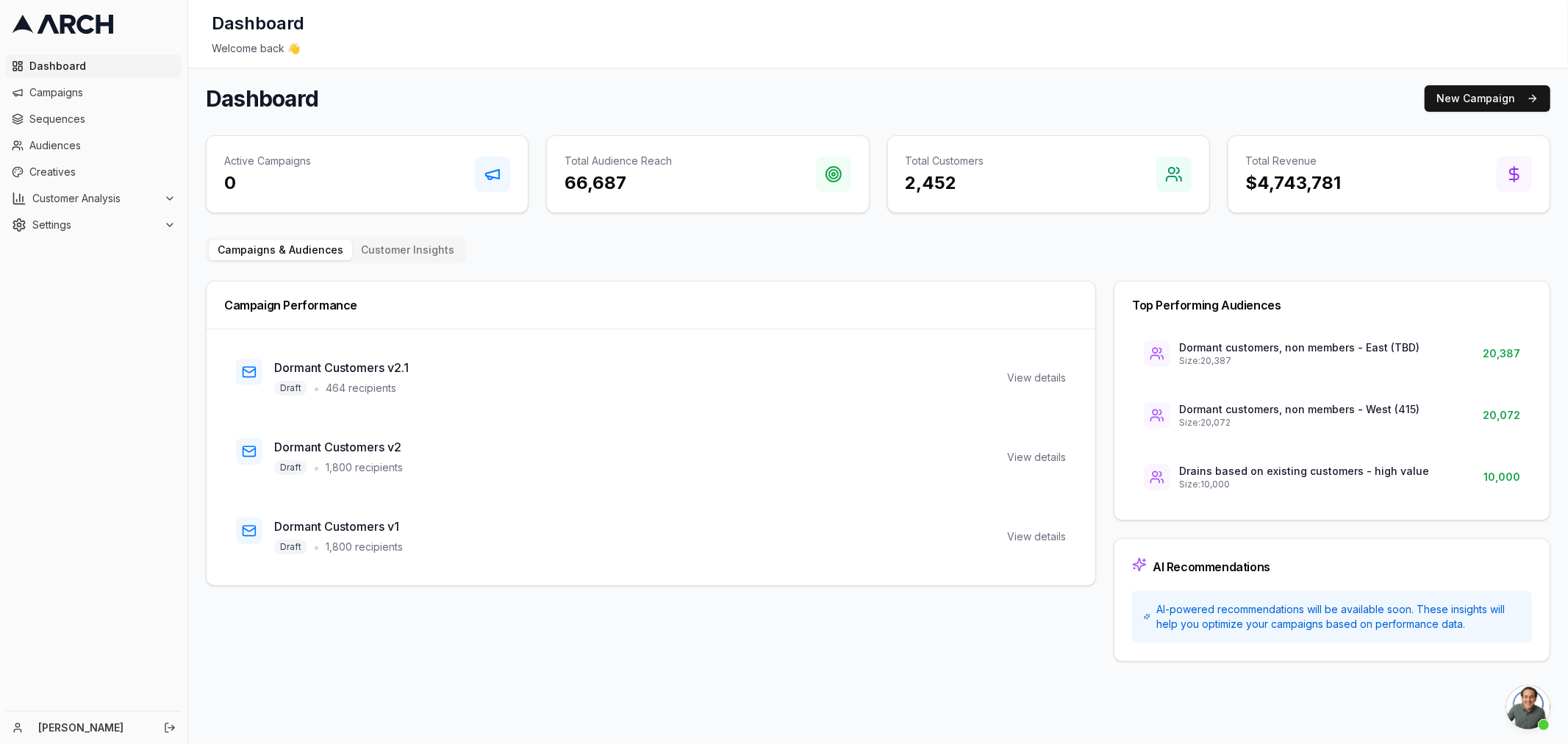
scroll to position [171, 0]
click at [44, 69] on span "Dashboard" at bounding box center [102, 66] width 146 height 15
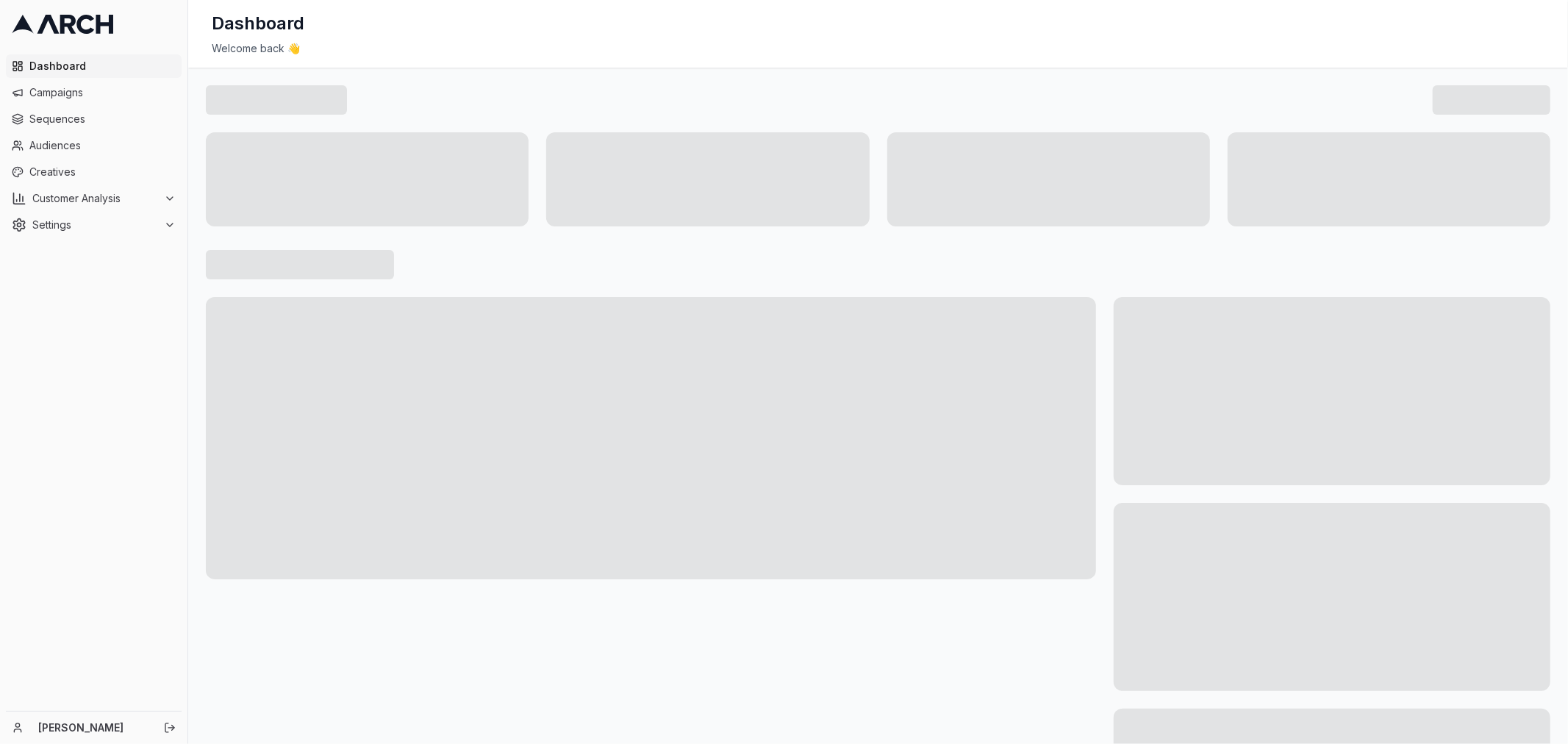
click at [46, 91] on span "Campaigns" at bounding box center [102, 92] width 146 height 15
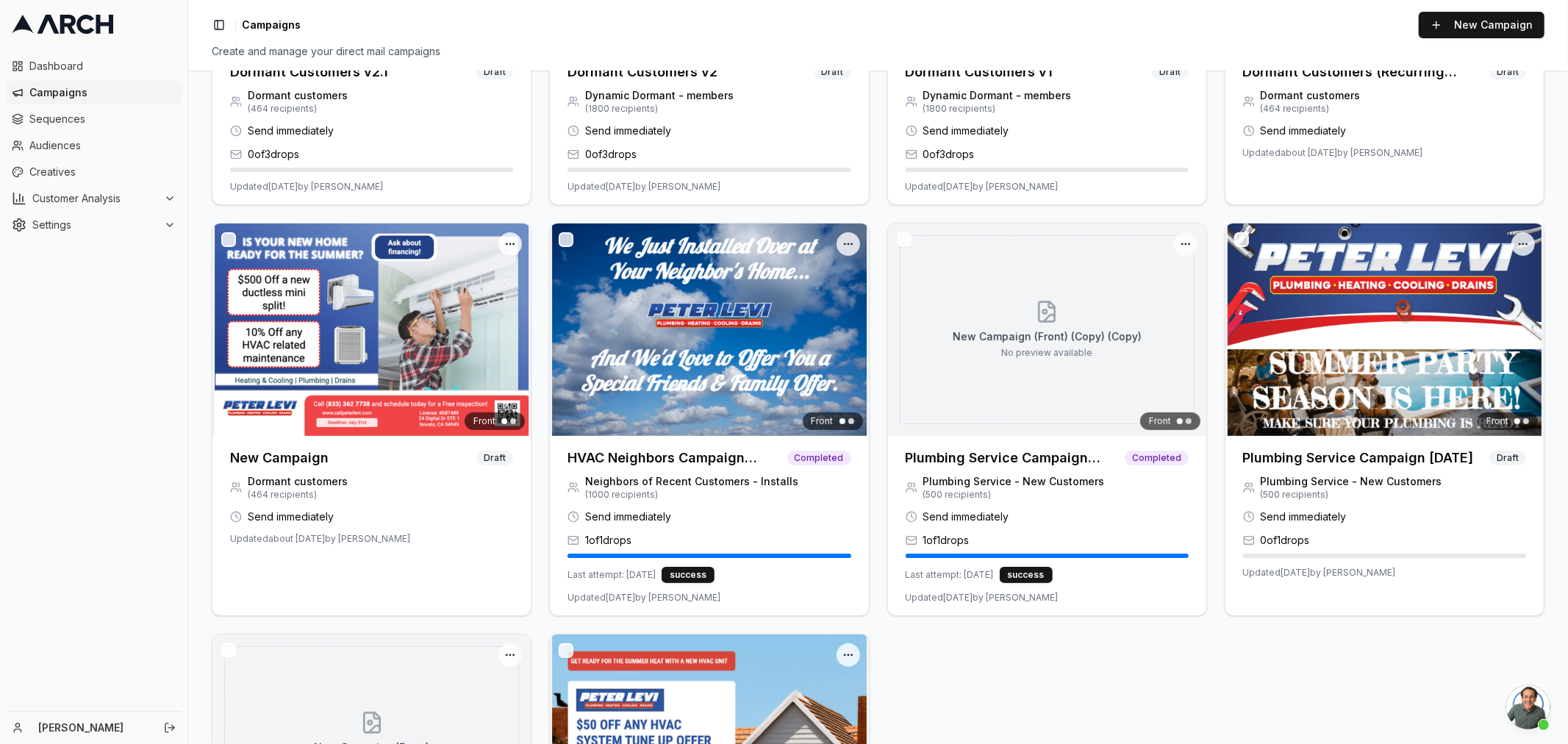
scroll to position [320, 0]
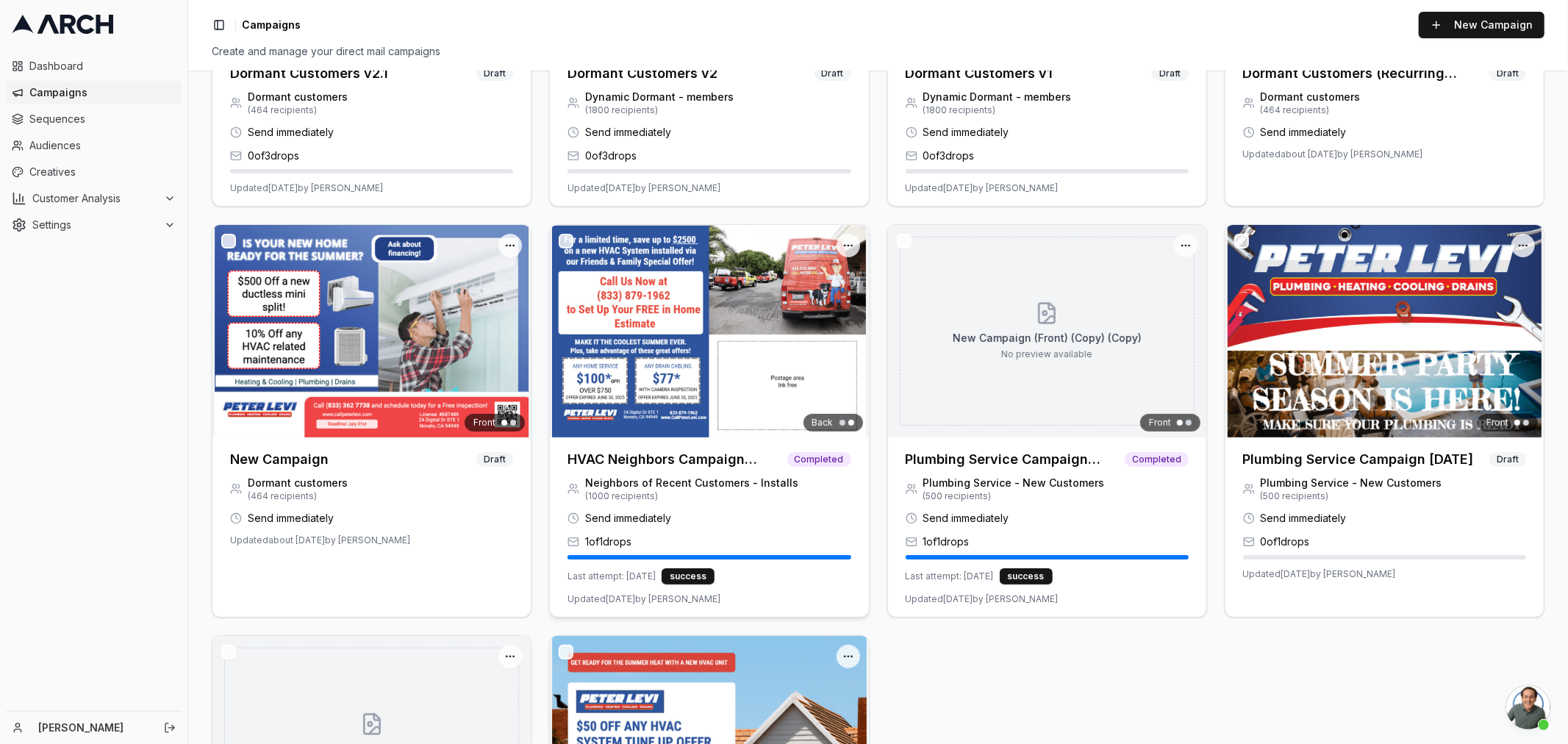
click at [775, 351] on img at bounding box center [709, 331] width 319 height 212
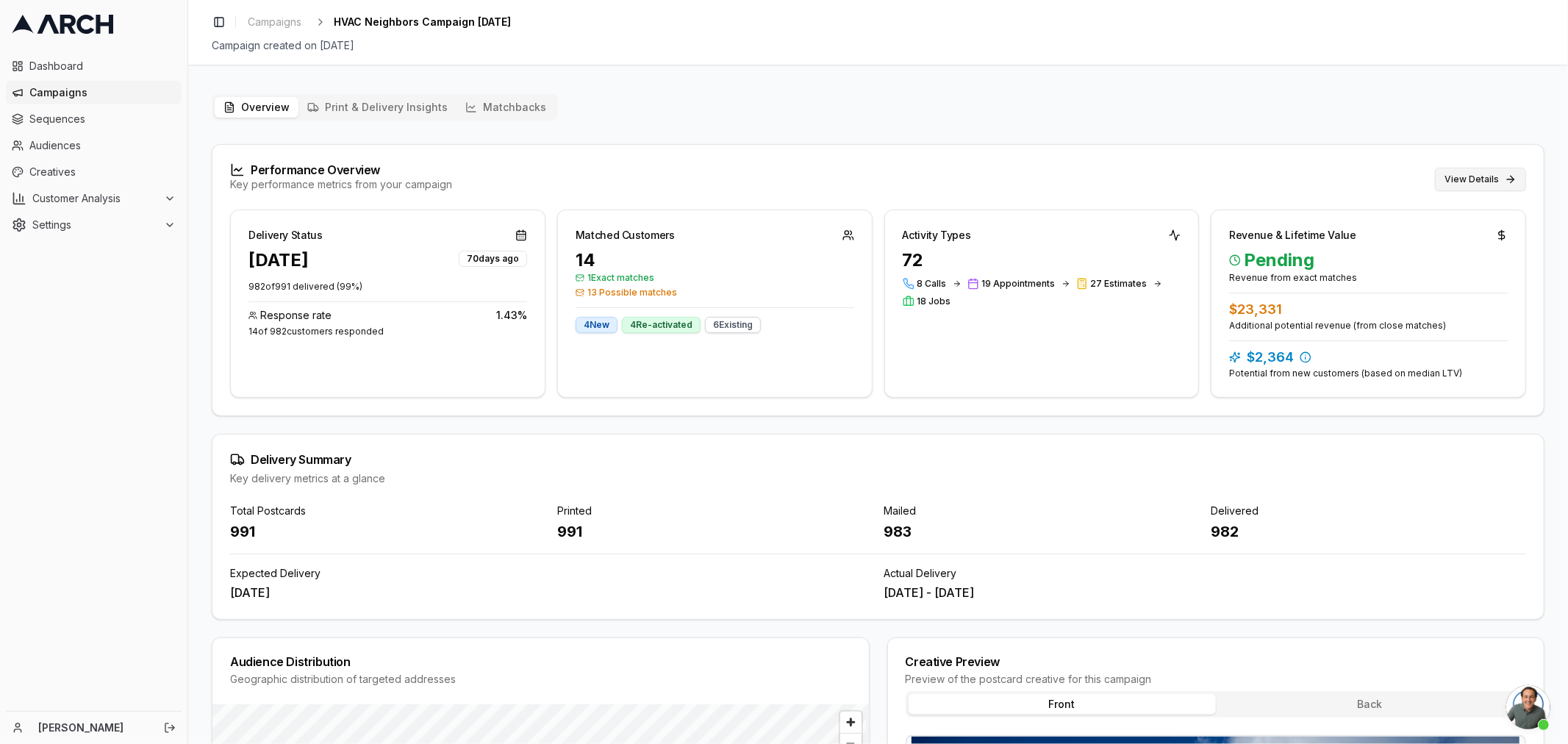
click at [1464, 174] on button "View Details" at bounding box center [1481, 180] width 91 height 24
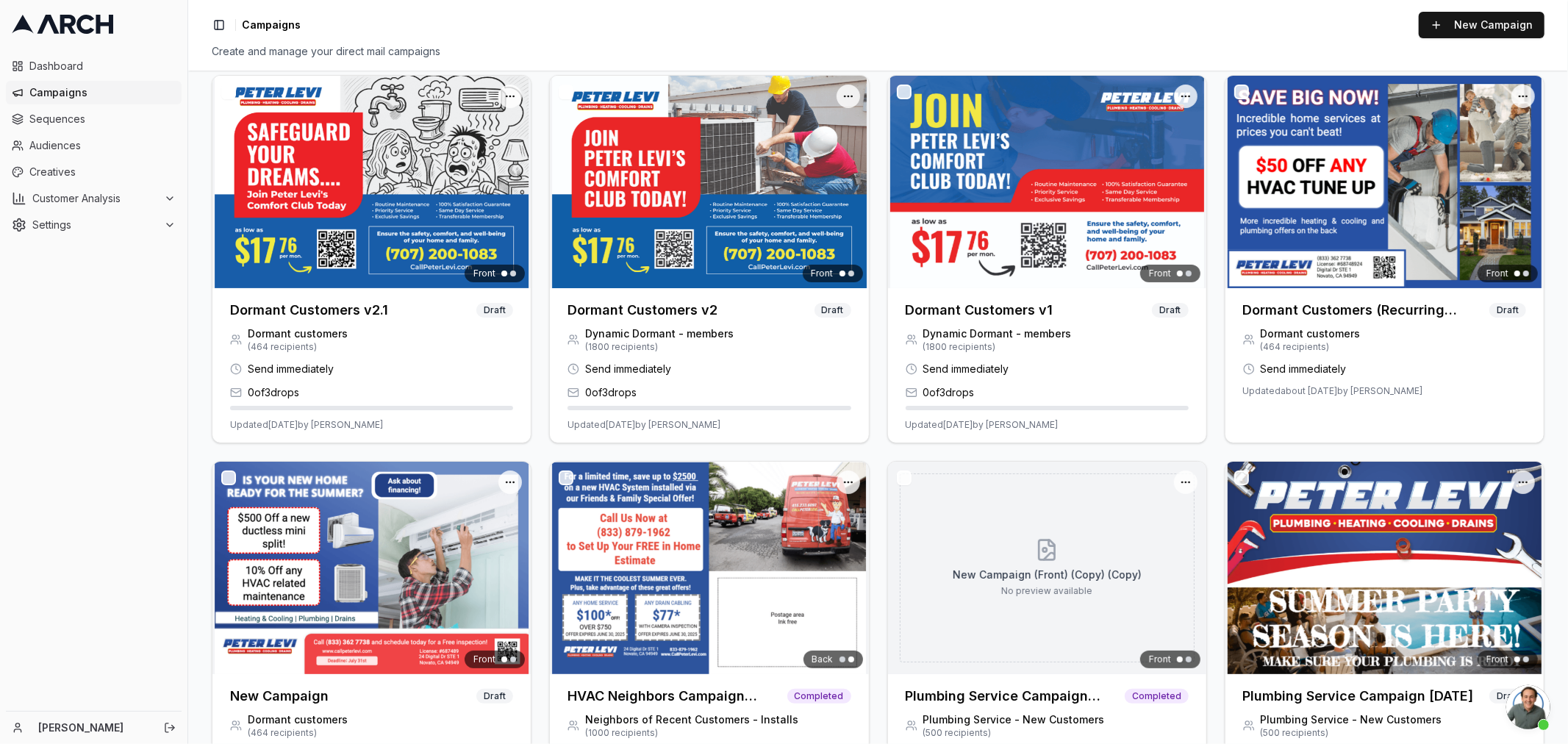
scroll to position [163, 0]
